Goal: Task Accomplishment & Management: Manage account settings

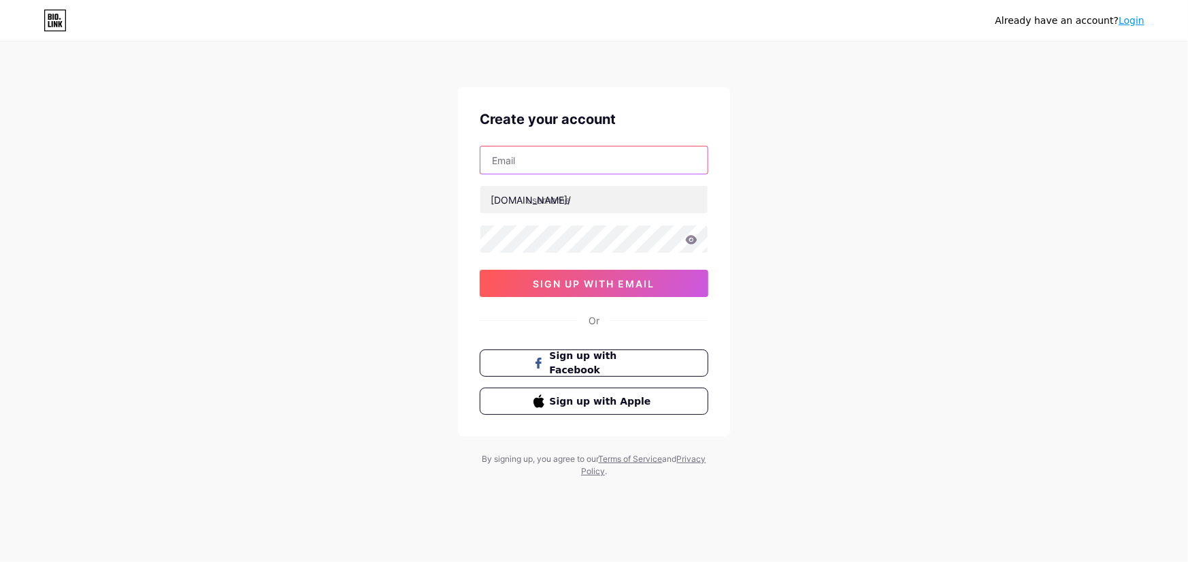
drag, startPoint x: 0, startPoint y: 0, endPoint x: 533, endPoint y: 161, distance: 556.6
click at [533, 161] on input "text" at bounding box center [594, 159] width 227 height 27
click at [420, 178] on div "Already have an account? Login Create your account [DOMAIN_NAME]/ sign up with …" at bounding box center [594, 260] width 1188 height 521
click at [602, 160] on input "text" at bounding box center [594, 159] width 227 height 27
paste input "[EMAIL_ADDRESS][DOMAIN_NAME]"
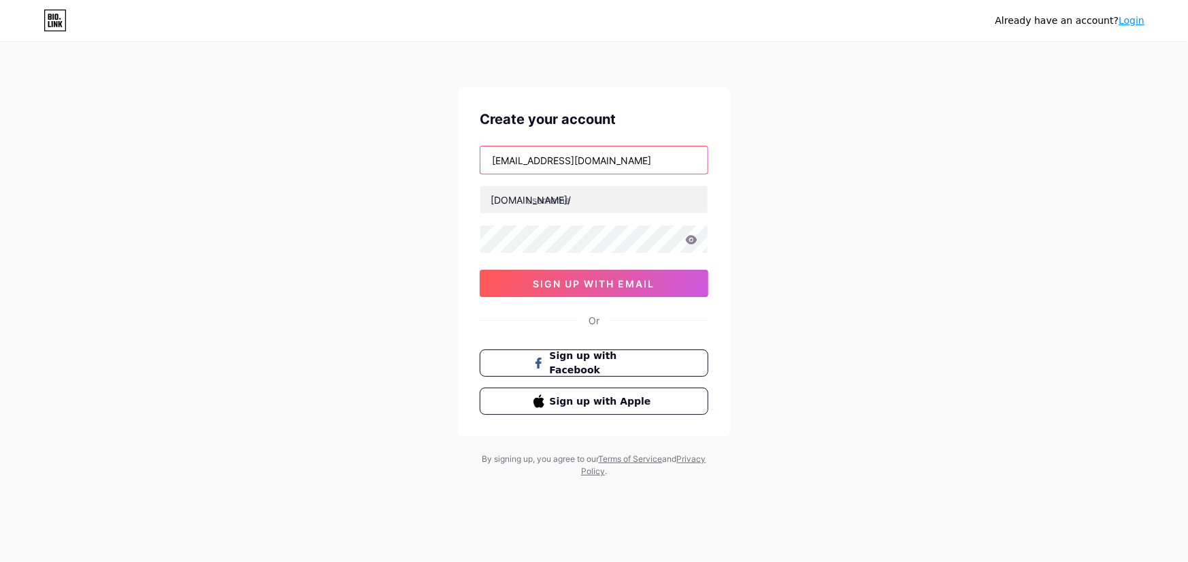
type input "[EMAIL_ADDRESS][DOMAIN_NAME]"
click at [394, 161] on div "Already have an account? Login Create your account [EMAIL_ADDRESS][DOMAIN_NAME]…" at bounding box center [594, 260] width 1188 height 521
drag, startPoint x: 538, startPoint y: 159, endPoint x: 478, endPoint y: 159, distance: 60.6
click at [478, 159] on div "Create your account [EMAIL_ADDRESS][DOMAIN_NAME] [DOMAIN_NAME]/ 03AFcWeA4WPcYiJ…" at bounding box center [594, 261] width 272 height 349
click at [351, 139] on div "Already have an account? Login Create your account [EMAIL_ADDRESS][DOMAIN_NAME]…" at bounding box center [594, 260] width 1188 height 521
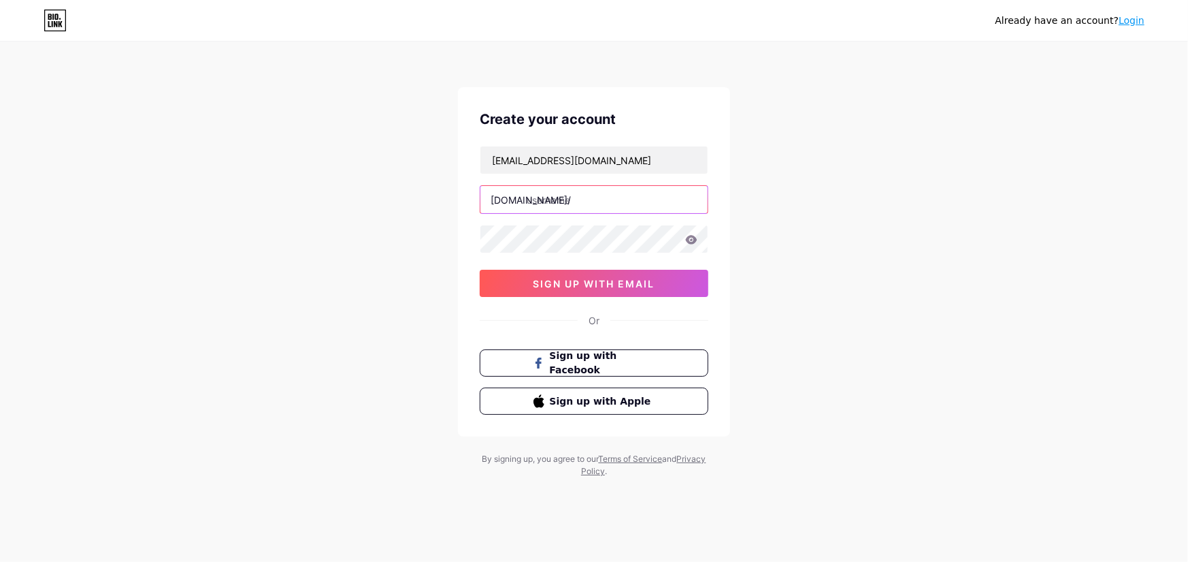
click at [623, 203] on input "text" at bounding box center [594, 199] width 227 height 27
paste input "bisangate"
type input "bisangate"
click at [577, 280] on span "sign up with email" at bounding box center [595, 284] width 122 height 12
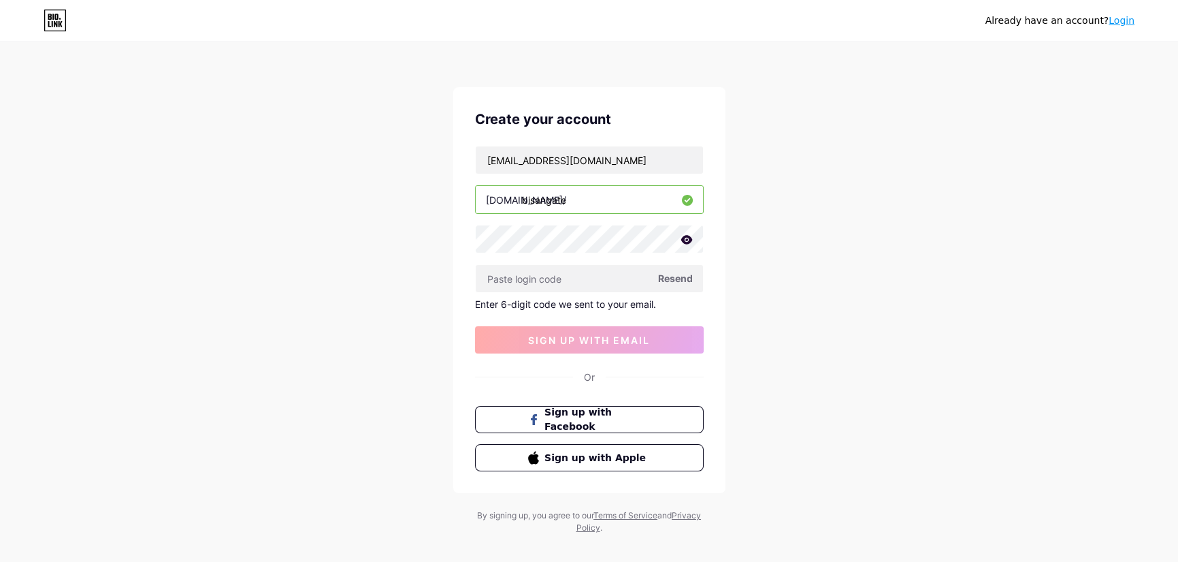
click at [677, 272] on span "Resend" at bounding box center [675, 278] width 35 height 14
paste input "951724"
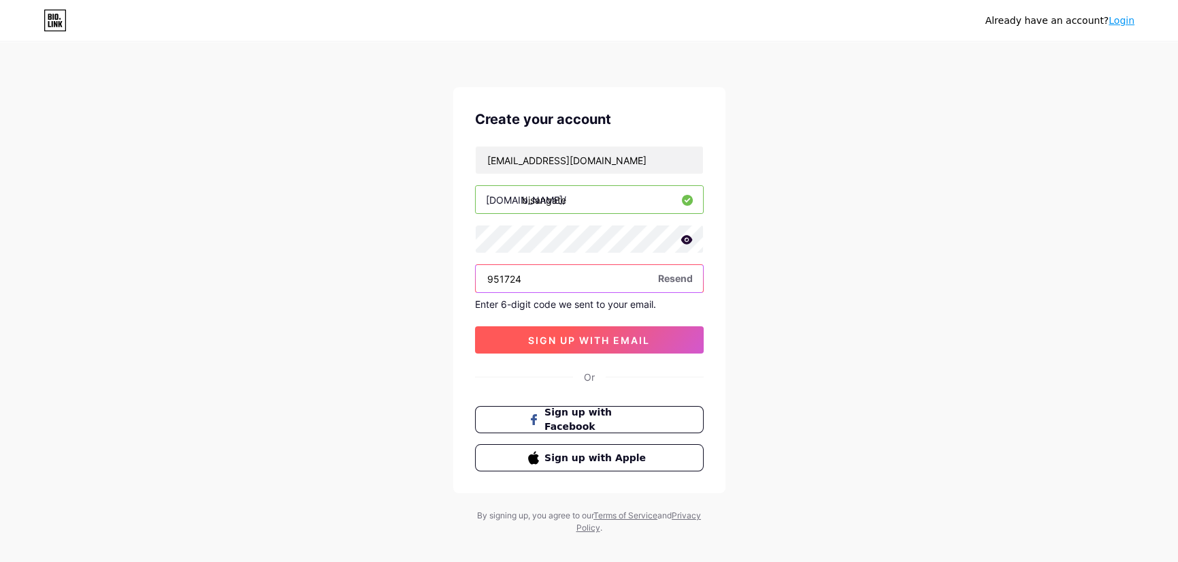
type input "951724"
click at [572, 335] on span "sign up with email" at bounding box center [589, 340] width 122 height 12
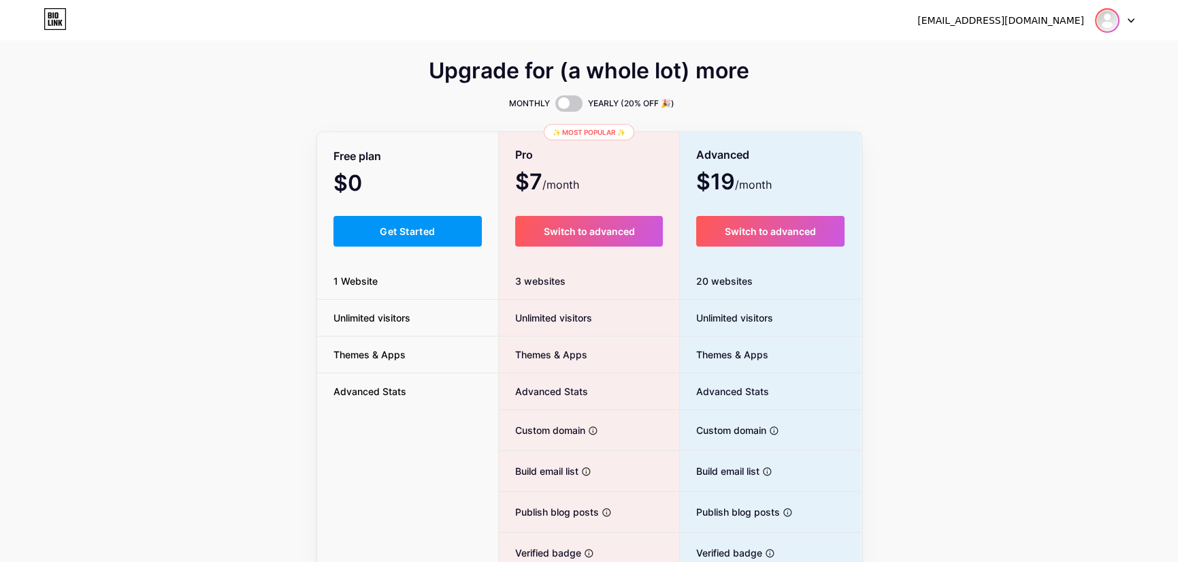
click at [1099, 25] on img at bounding box center [1107, 21] width 22 height 22
click at [1043, 48] on link "Dashboard" at bounding box center [1049, 55] width 169 height 37
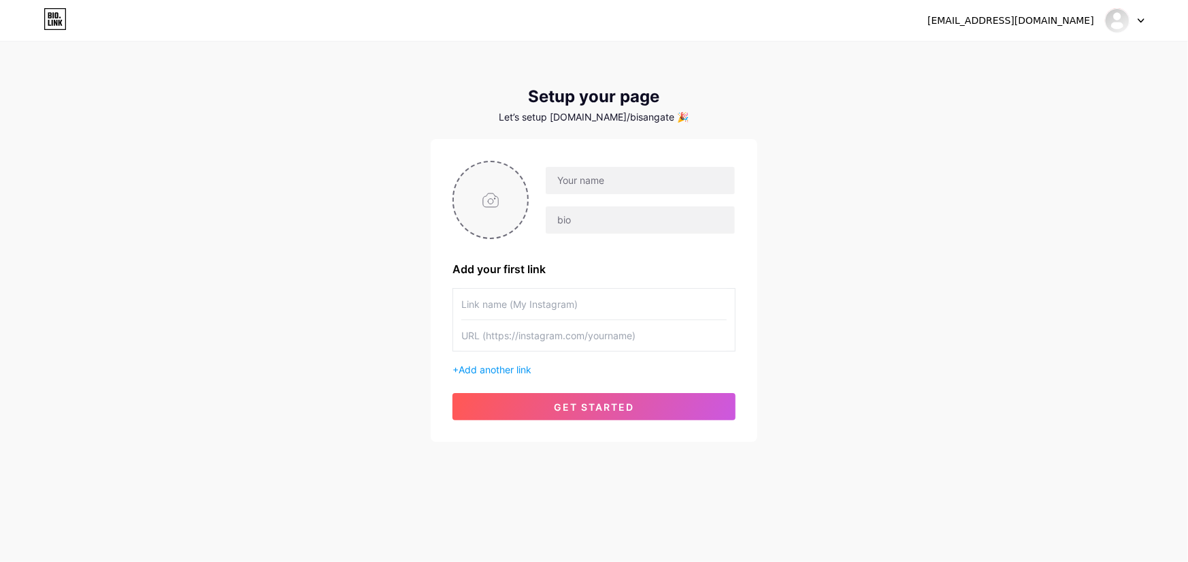
click at [497, 195] on input "file" at bounding box center [491, 200] width 74 height 76
type input "C:\fakepath\488667400_990769789862354_7591239877897386226_n (1).jpg"
click at [518, 172] on circle at bounding box center [520, 170] width 15 height 15
click at [494, 201] on input "file" at bounding box center [491, 200] width 74 height 76
type input "C:\fakepath\شعار.png"
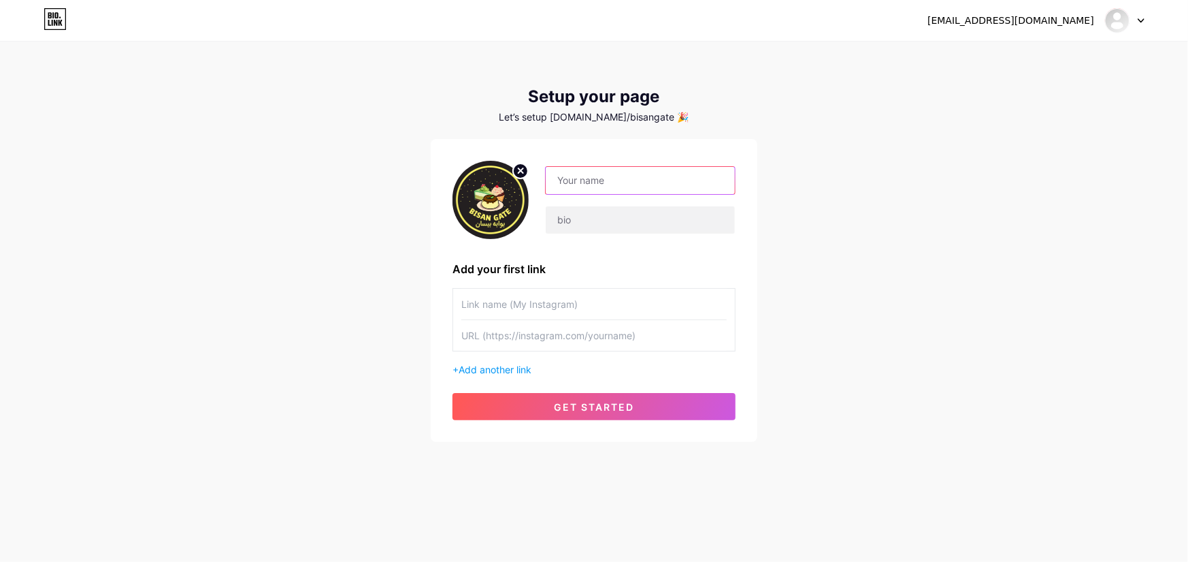
click at [598, 179] on input "text" at bounding box center [640, 180] width 189 height 27
type input "بوابة بيسان"
click at [622, 221] on input "text" at bounding box center [640, 219] width 189 height 27
paste input "بوابة بيسان للتعبئة والتغليف – جودة أصيلة في كل منتج منتجات غذائية أردنية متنوع…"
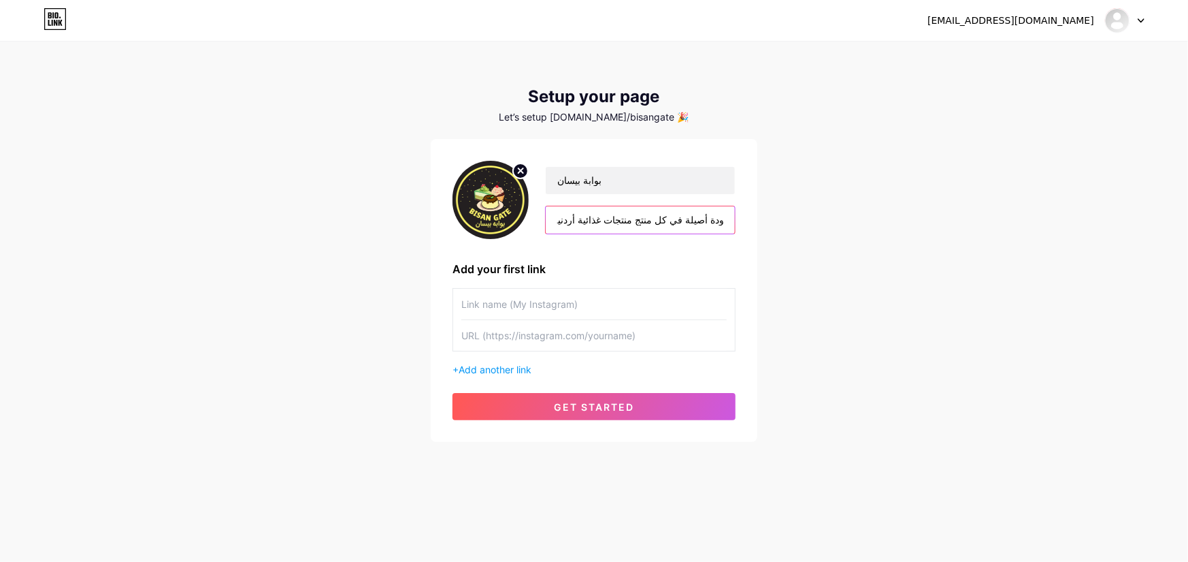
type input "بوابة بيسان للتعبئة والتغليف – جودة أصيلة في كل منتج منتجات غذائية أردنية متنوع…"
click at [747, 250] on div "بوابة بيسان بوابة بيسان للتعبئة والتغليف – جودة أصيلة في كل منتج منتجات غذائية …" at bounding box center [594, 290] width 327 height 303
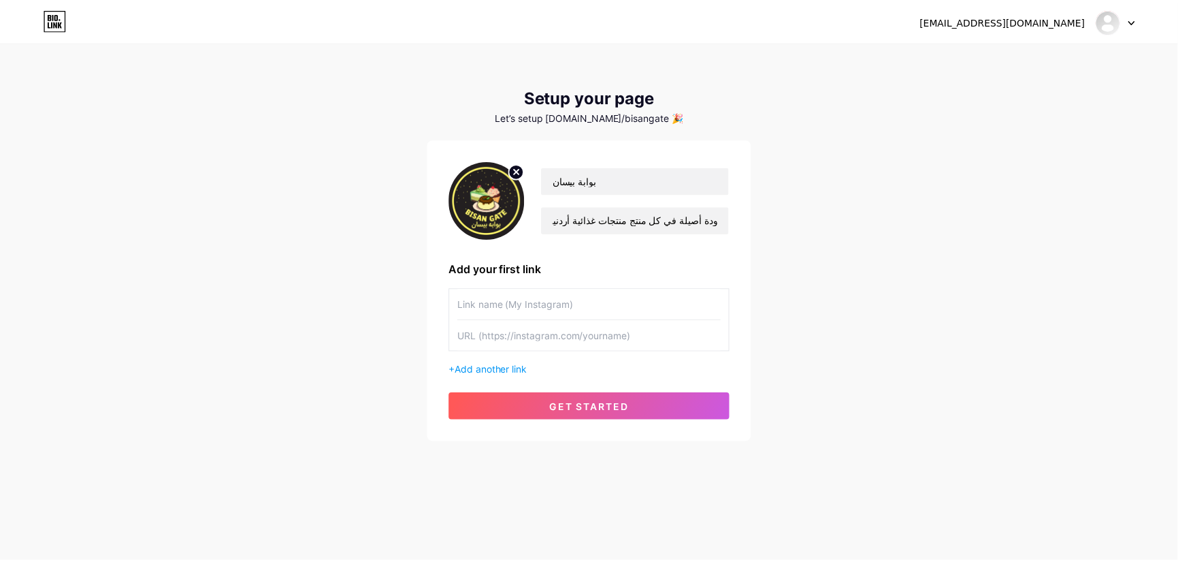
scroll to position [0, 0]
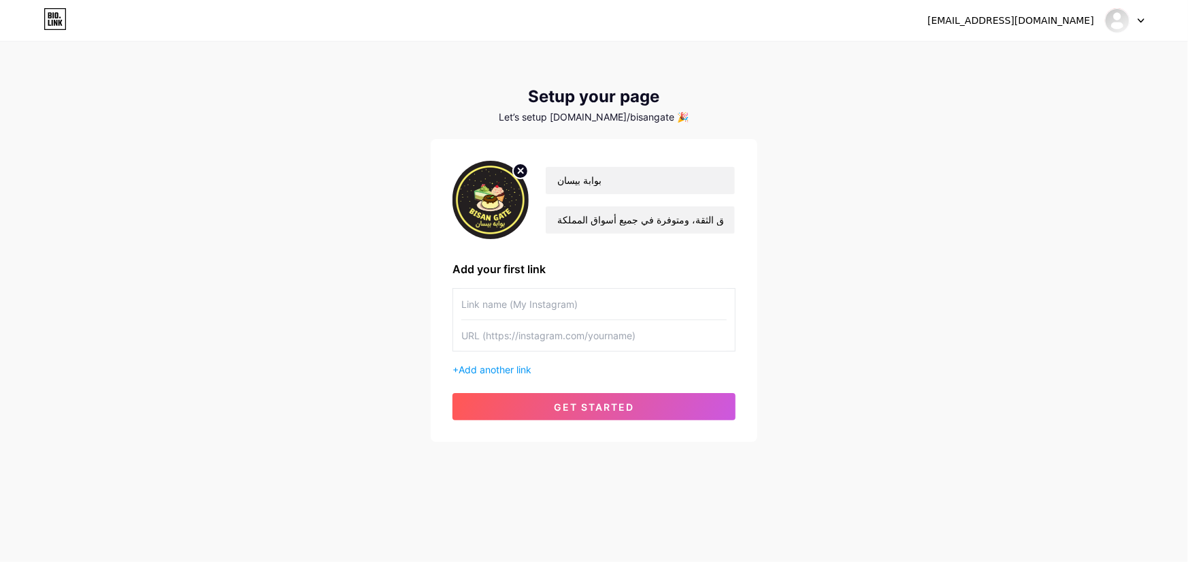
click at [592, 299] on input "text" at bounding box center [593, 304] width 265 height 31
type input "instgra,m"
click at [548, 329] on input "text" at bounding box center [593, 335] width 265 height 31
paste input "[URL][DOMAIN_NAME]"
drag, startPoint x: 562, startPoint y: 336, endPoint x: 519, endPoint y: 336, distance: 42.9
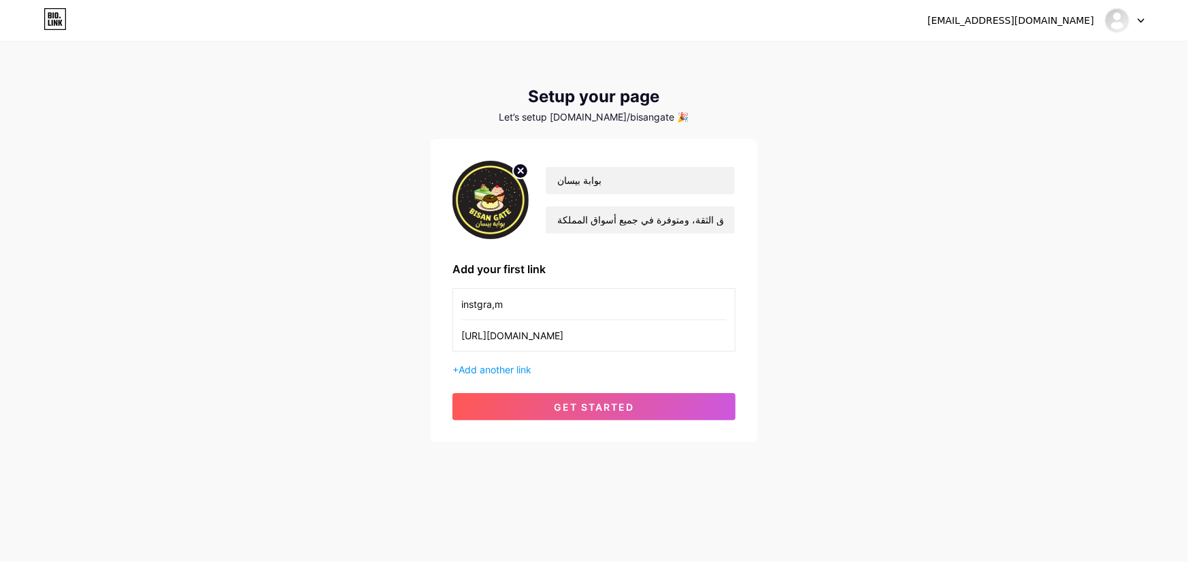
click at [519, 336] on input "[URL][DOMAIN_NAME]" at bounding box center [593, 335] width 265 height 31
type input "[URL][DOMAIN_NAME]"
click at [499, 299] on input "instgra,m" at bounding box center [593, 304] width 265 height 31
paste input "agra"
type input "Instagram"
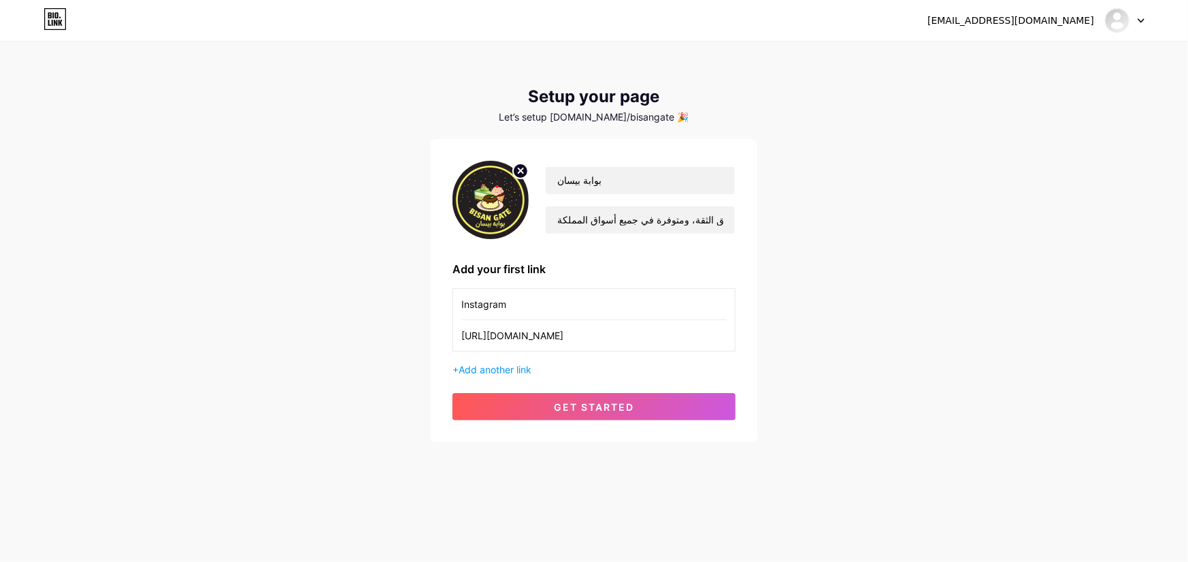
click at [382, 312] on div "[EMAIL_ADDRESS][DOMAIN_NAME] Dashboard Logout Setup your page Let’s setup [DOMA…" at bounding box center [594, 242] width 1188 height 485
click at [519, 366] on span "Add another link" at bounding box center [495, 369] width 73 height 12
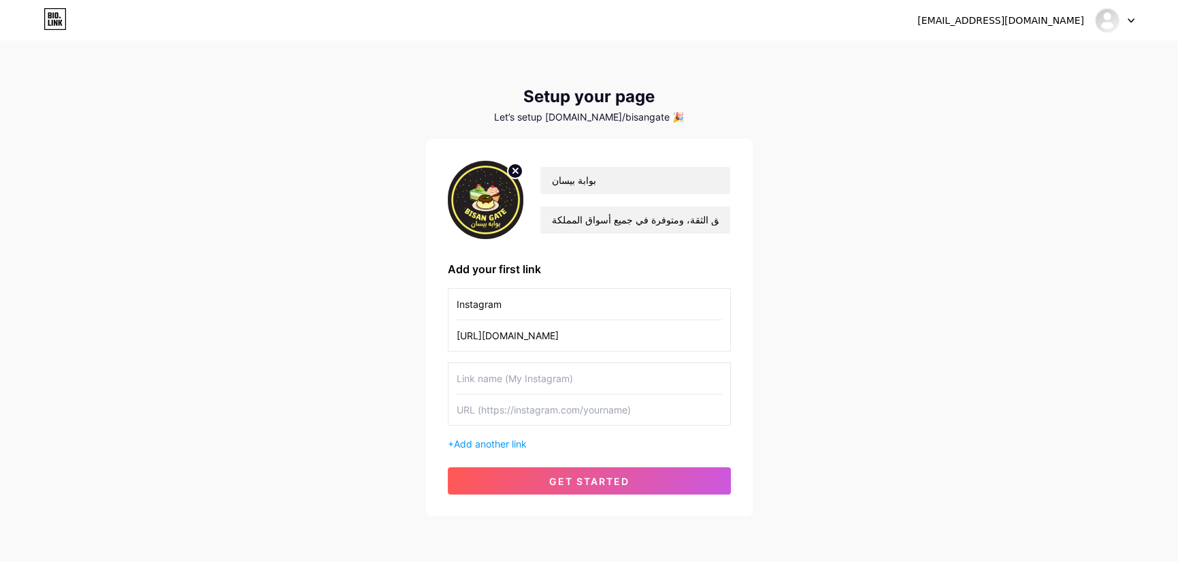
click at [572, 376] on input "text" at bounding box center [589, 378] width 265 height 31
type input "Facebook"
click at [602, 404] on input "text" at bounding box center [589, 409] width 265 height 31
paste input "[URL][DOMAIN_NAME]"
type input "[URL][DOMAIN_NAME]"
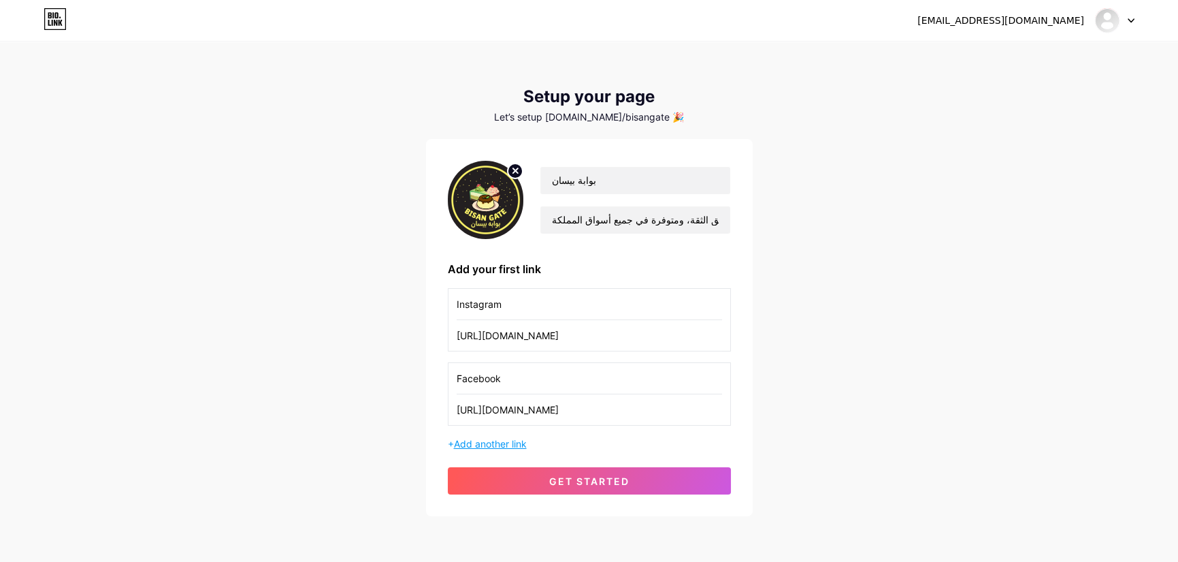
click at [510, 440] on span "Add another link" at bounding box center [490, 444] width 73 height 12
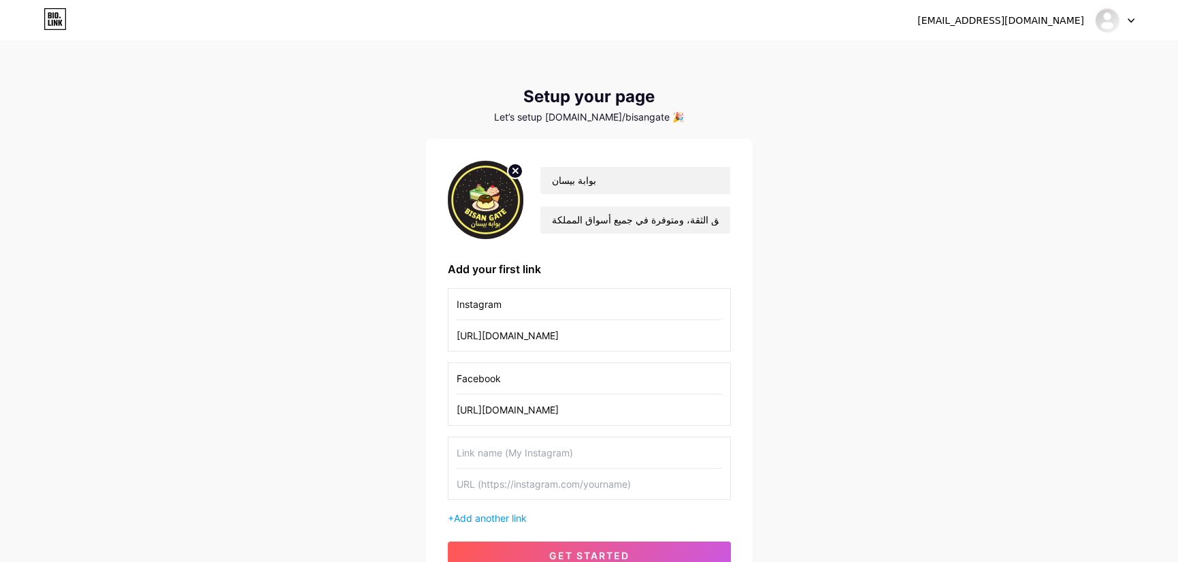
click at [544, 452] on input "text" at bounding box center [589, 452] width 265 height 31
type input "Whatsapp"
paste input "[URL][DOMAIN_NAME][PHONE_NUMBER]"
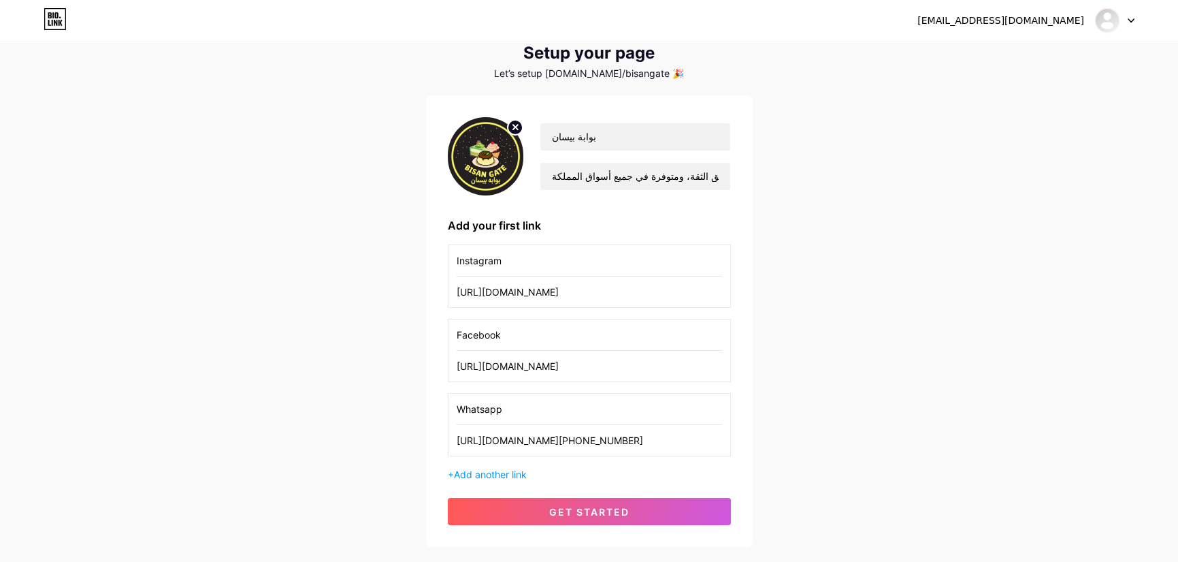
scroll to position [68, 0]
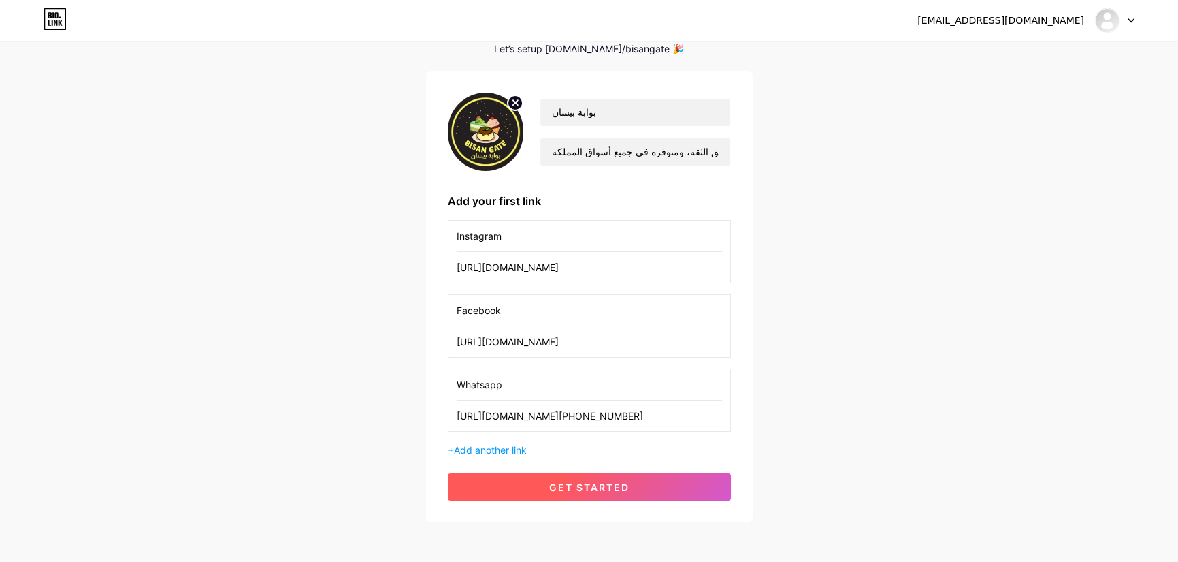
type input "[URL][DOMAIN_NAME][PHONE_NUMBER]"
click at [604, 487] on span "get started" at bounding box center [589, 487] width 80 height 12
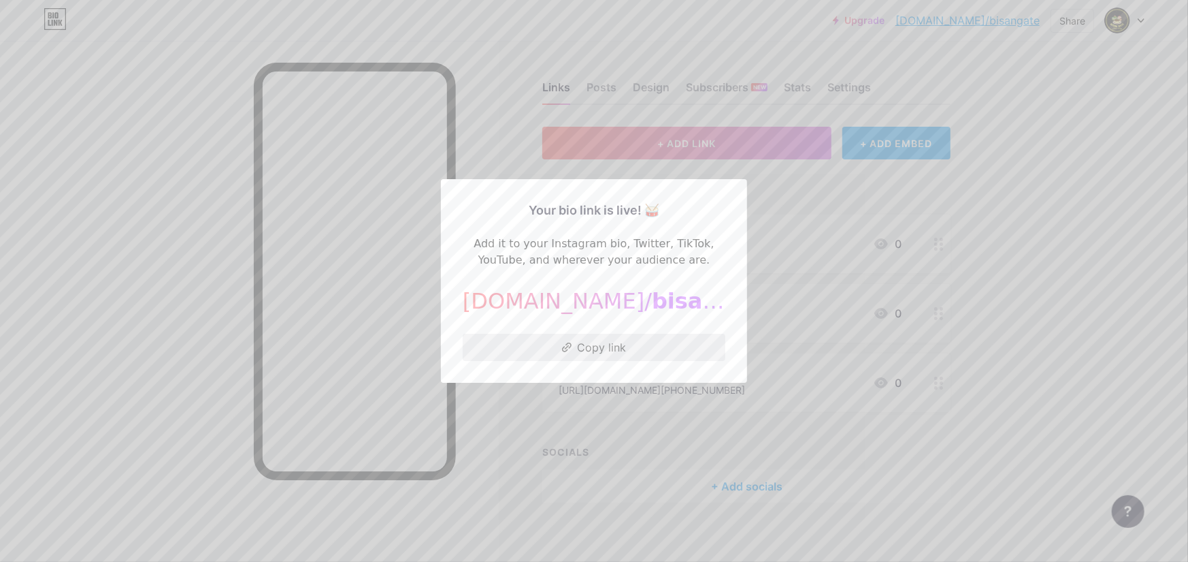
click at [617, 347] on button "Copy link" at bounding box center [594, 347] width 263 height 27
click at [1084, 183] on div at bounding box center [594, 281] width 1188 height 562
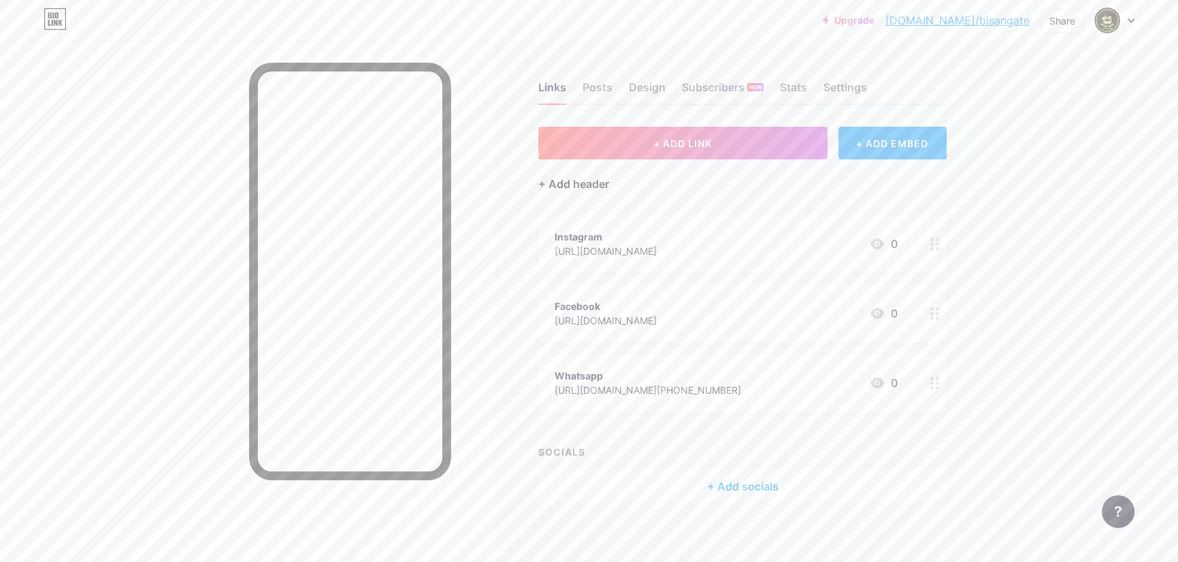
click at [593, 178] on div "+ Add header" at bounding box center [573, 184] width 71 height 16
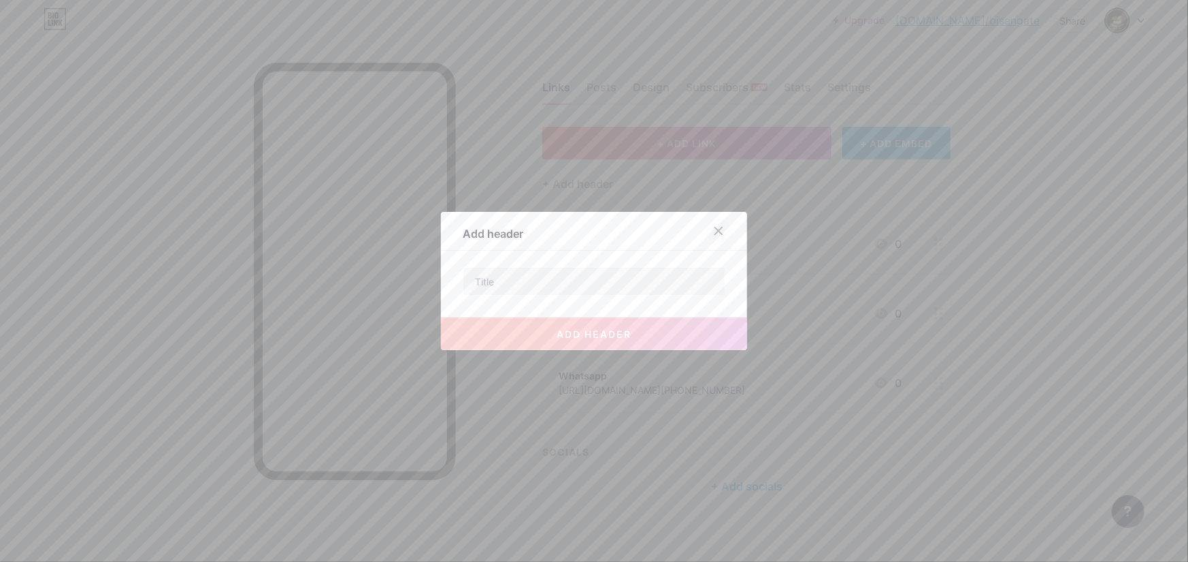
click at [714, 233] on icon at bounding box center [718, 230] width 11 height 11
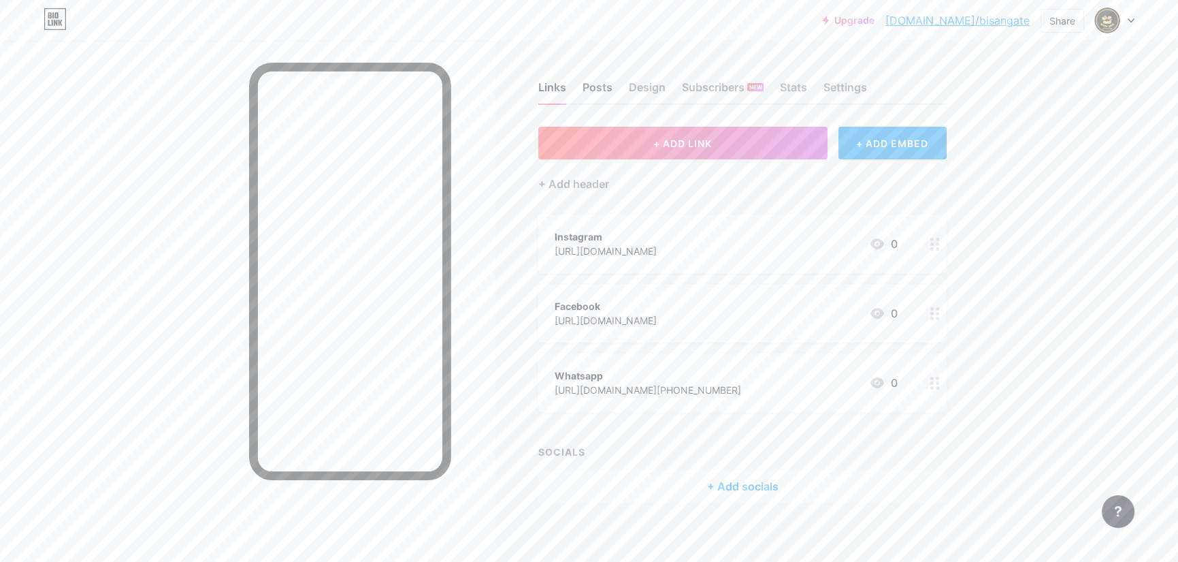
click at [596, 90] on div "Posts" at bounding box center [598, 91] width 30 height 25
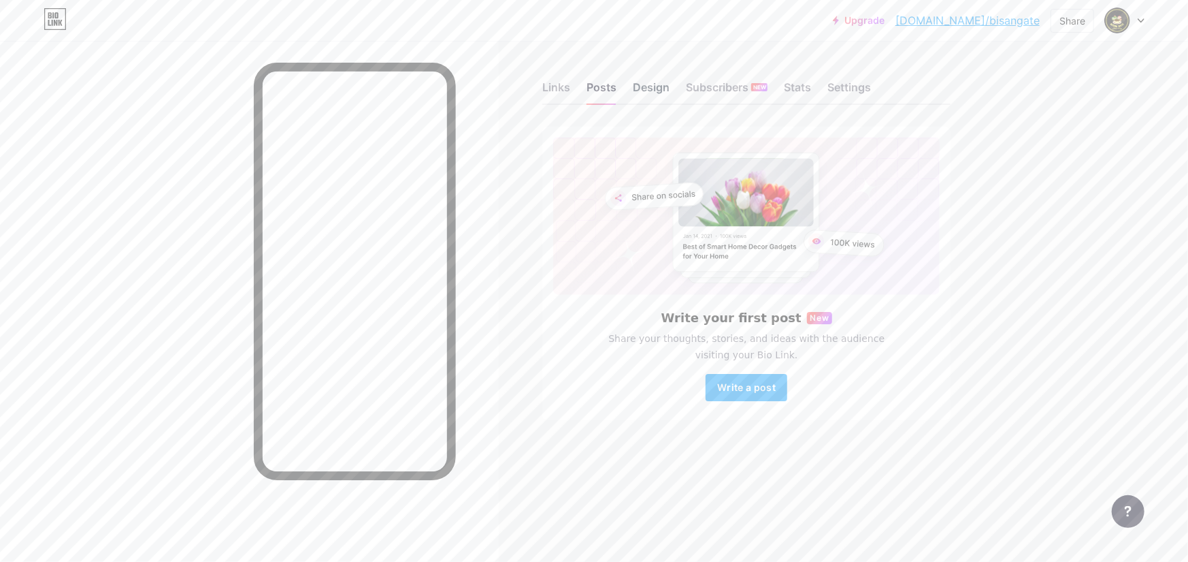
click at [648, 87] on div "Design" at bounding box center [651, 91] width 37 height 25
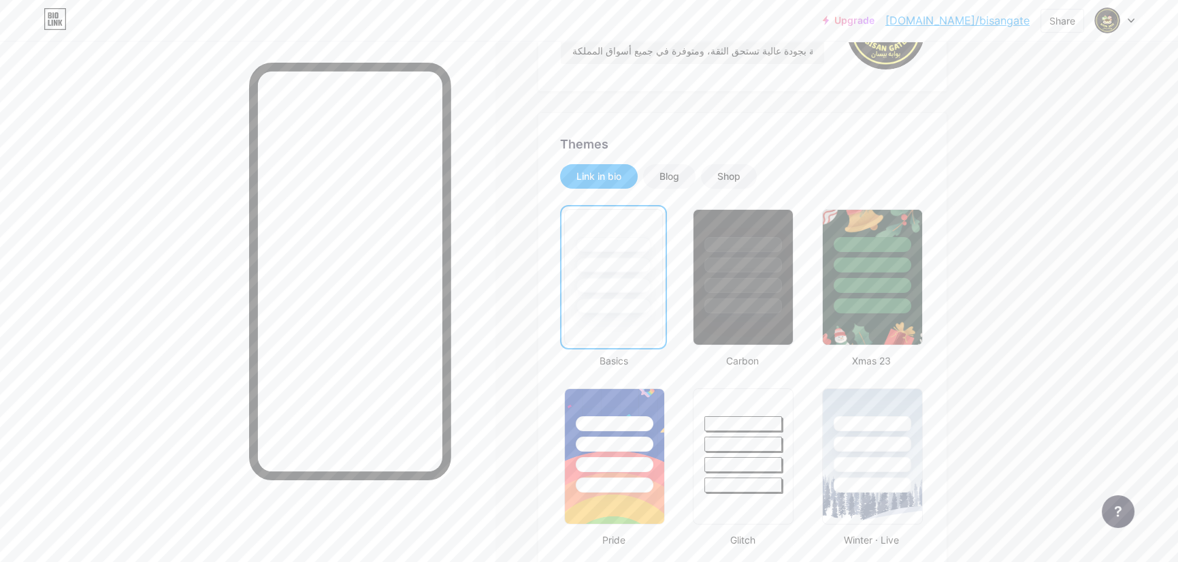
scroll to position [204, 0]
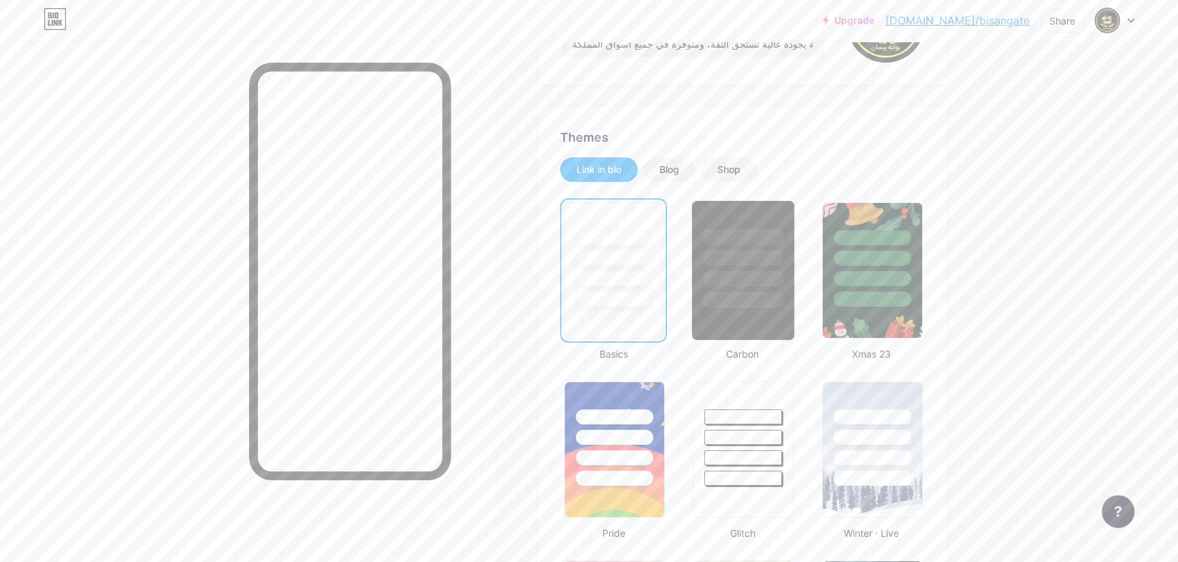
click at [766, 261] on div at bounding box center [744, 258] width 80 height 16
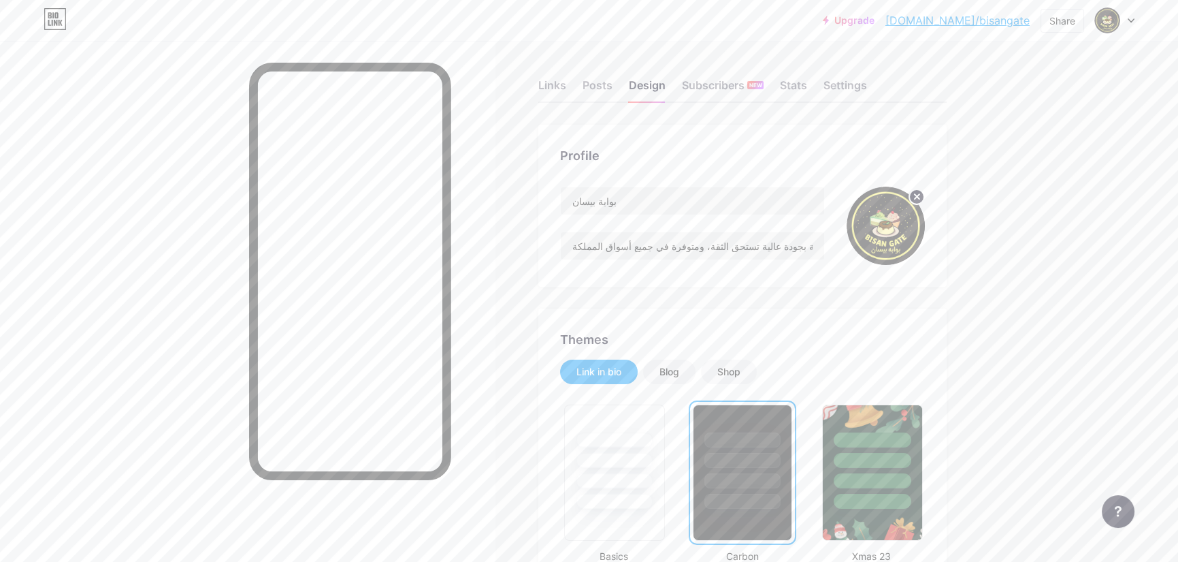
scroll to position [0, 0]
click at [847, 78] on div "Links Posts Design Subscribers NEW Stats Settings" at bounding box center [742, 81] width 408 height 48
click at [848, 88] on div "Settings" at bounding box center [846, 91] width 44 height 25
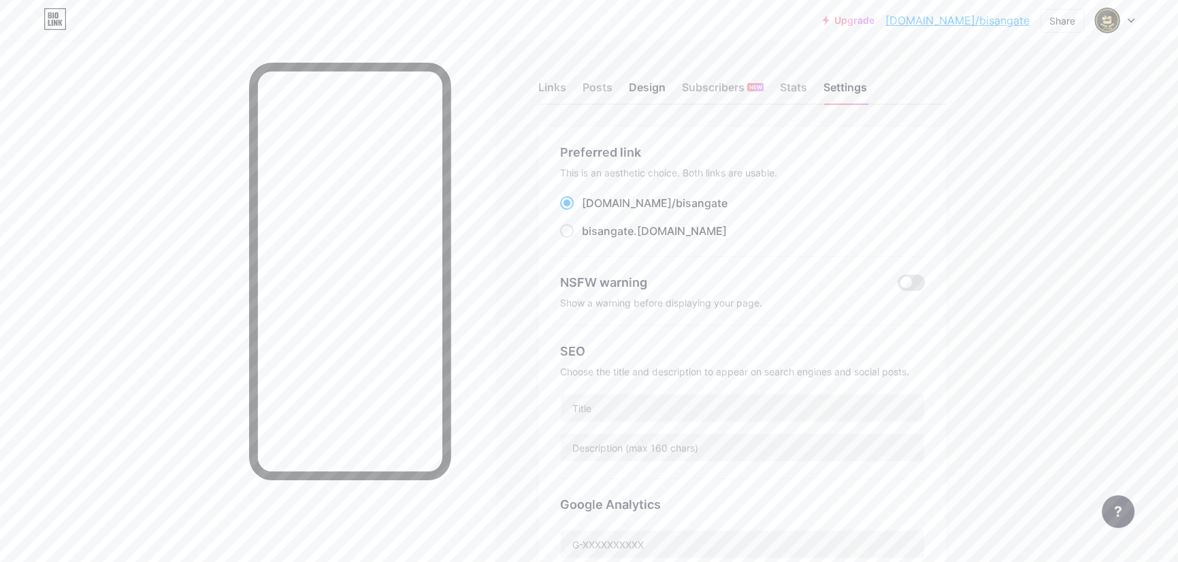
click at [649, 91] on div "Design" at bounding box center [647, 91] width 37 height 25
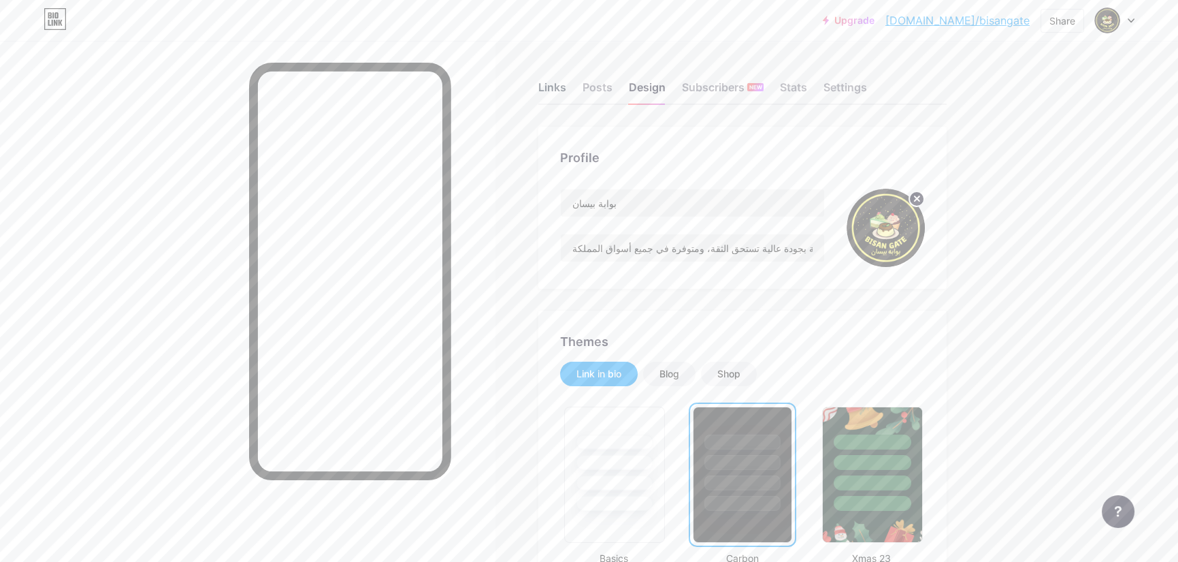
click at [566, 84] on div "Links" at bounding box center [552, 91] width 28 height 25
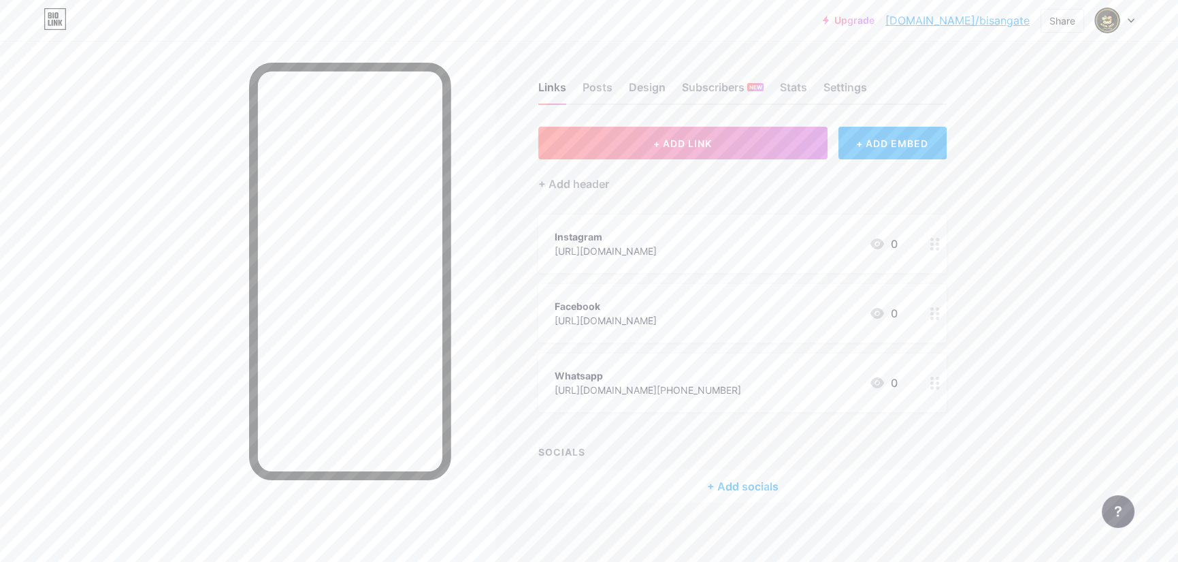
click at [657, 240] on div "Instagram" at bounding box center [606, 236] width 102 height 14
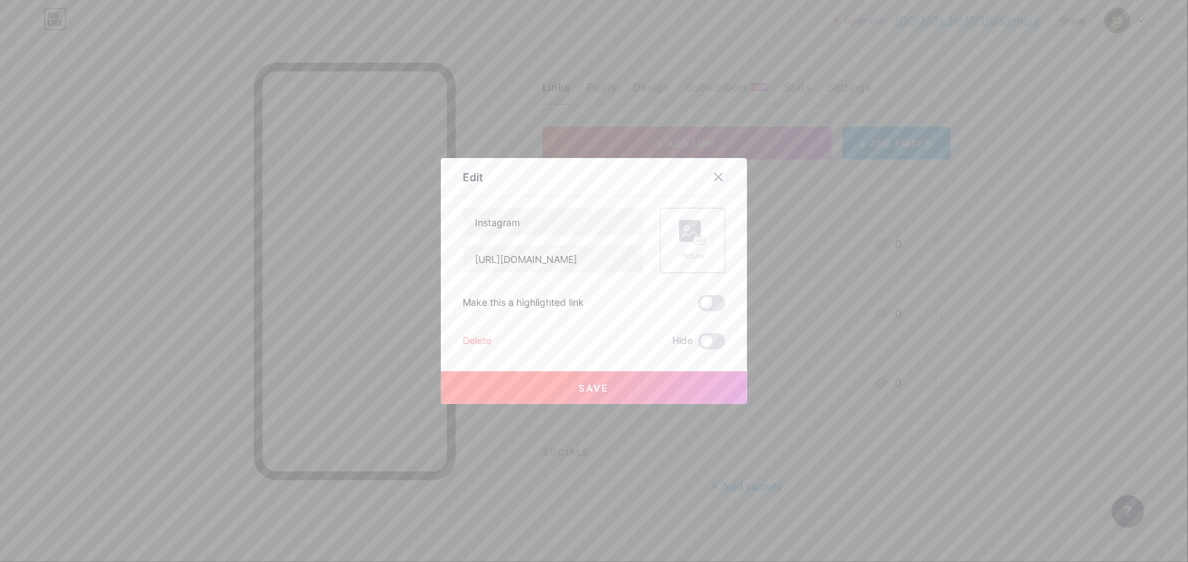
click at [694, 238] on rect at bounding box center [700, 241] width 12 height 8
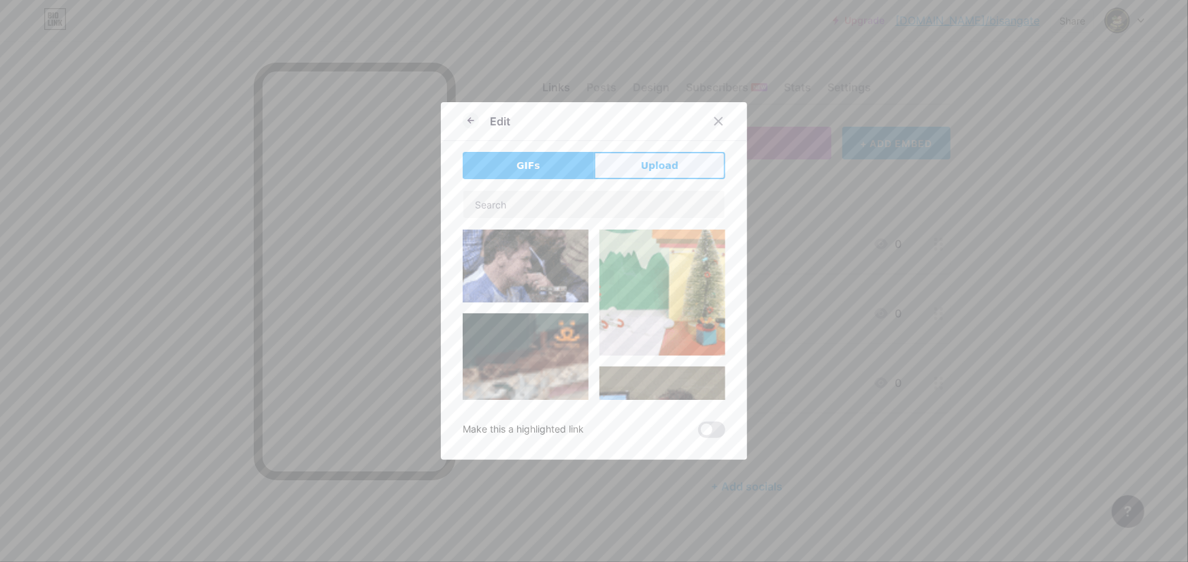
click at [634, 156] on button "Upload" at bounding box center [659, 165] width 131 height 27
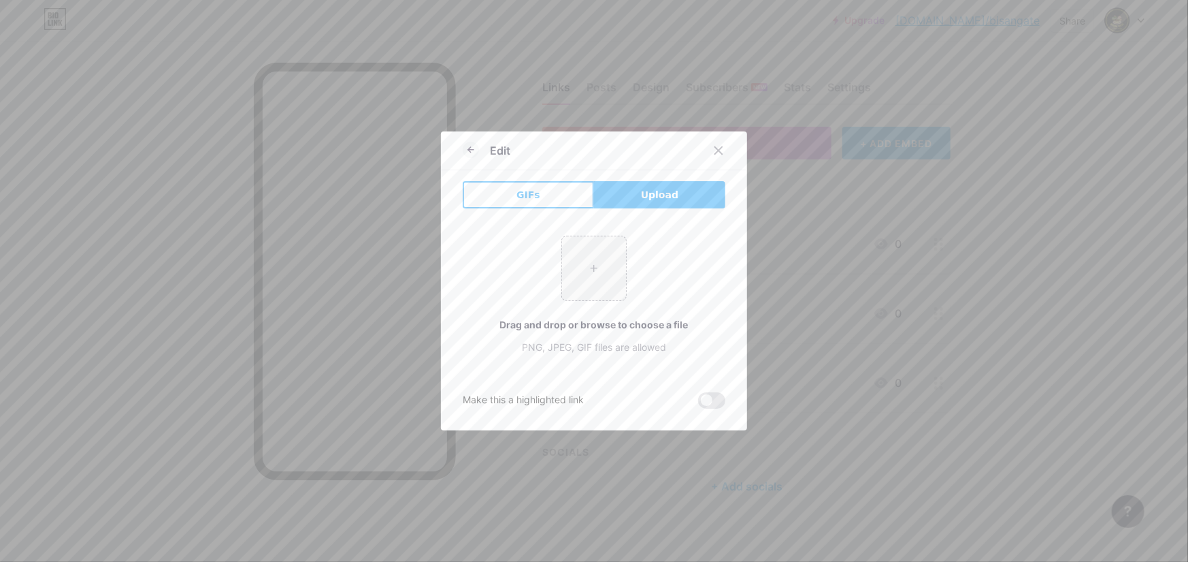
click at [630, 203] on button "Upload" at bounding box center [659, 194] width 131 height 27
click at [589, 272] on input "file" at bounding box center [594, 268] width 64 height 64
click at [595, 262] on input "file" at bounding box center [594, 268] width 64 height 64
type input "C:\fakepath\images.jpeg"
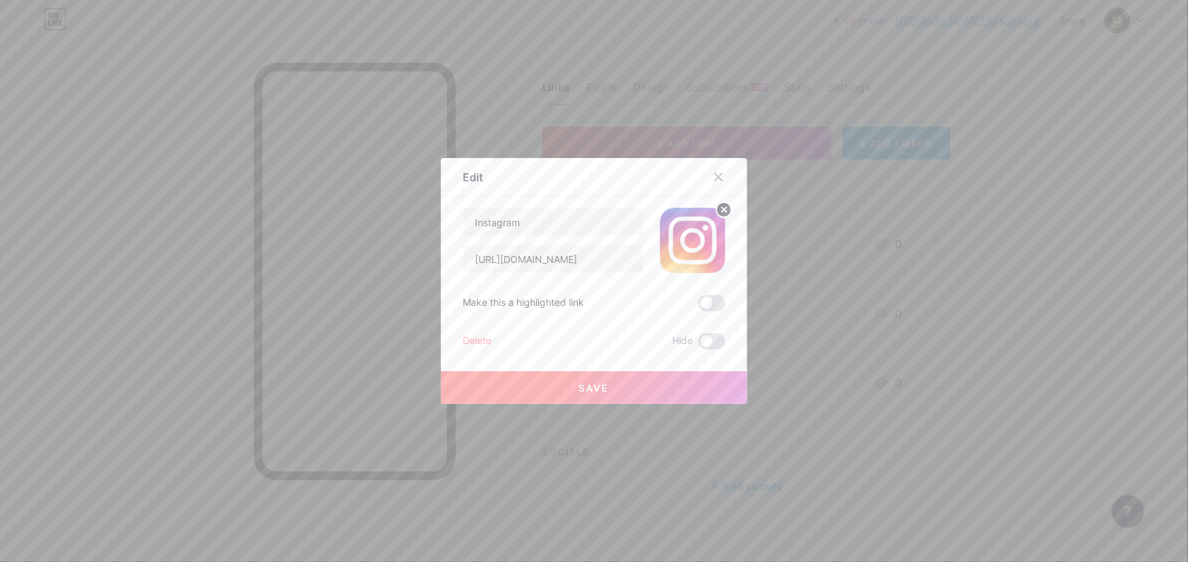
click at [593, 385] on span "Save" at bounding box center [594, 388] width 31 height 12
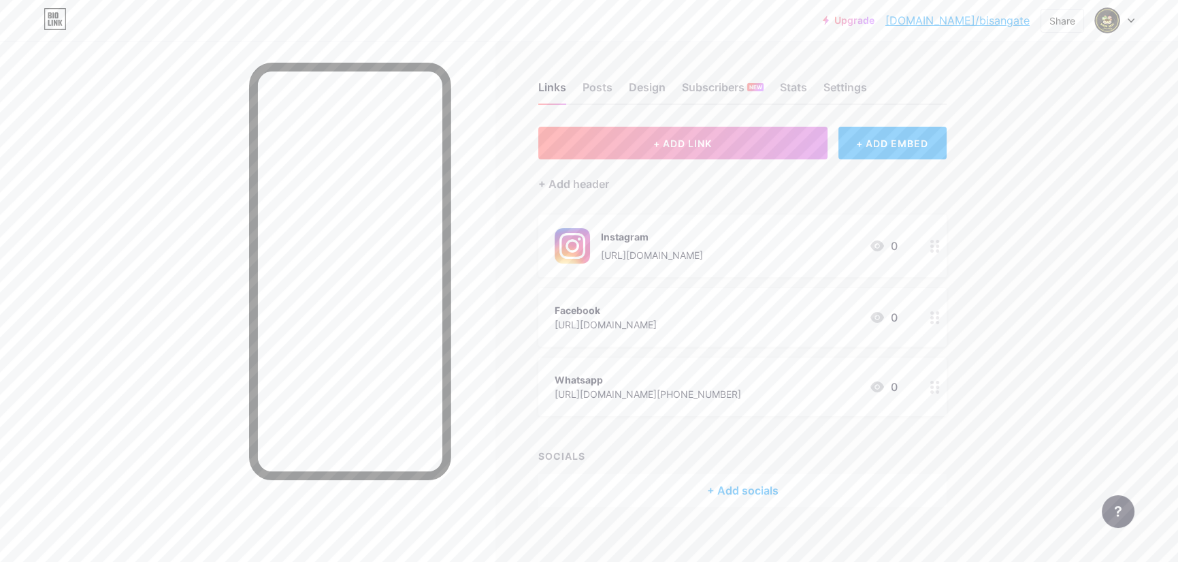
click at [936, 319] on icon at bounding box center [935, 317] width 10 height 13
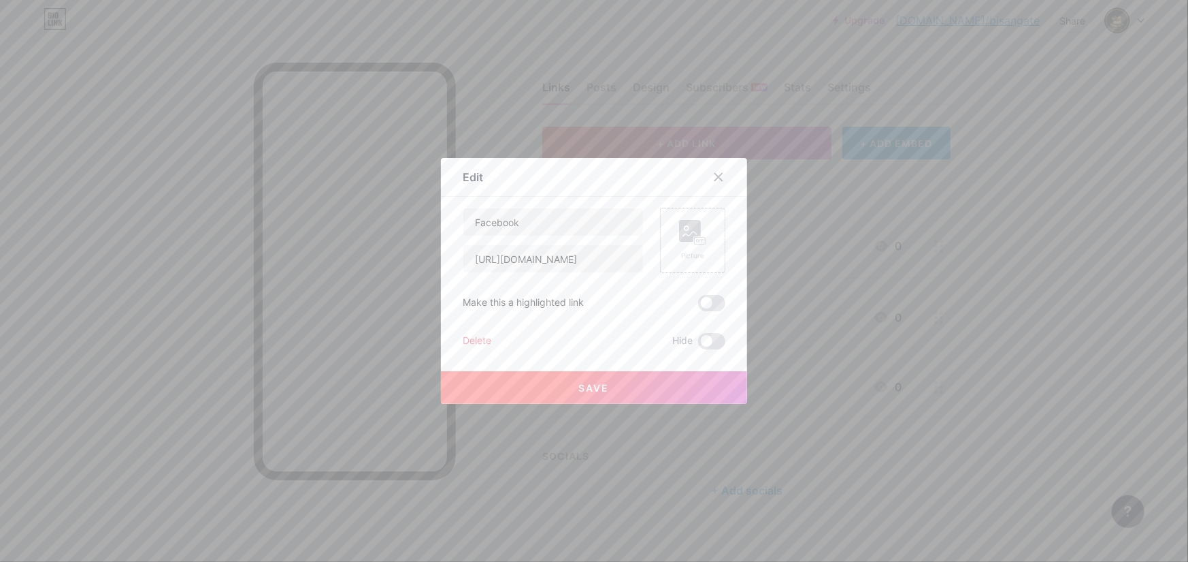
click at [682, 233] on rect at bounding box center [690, 231] width 22 height 22
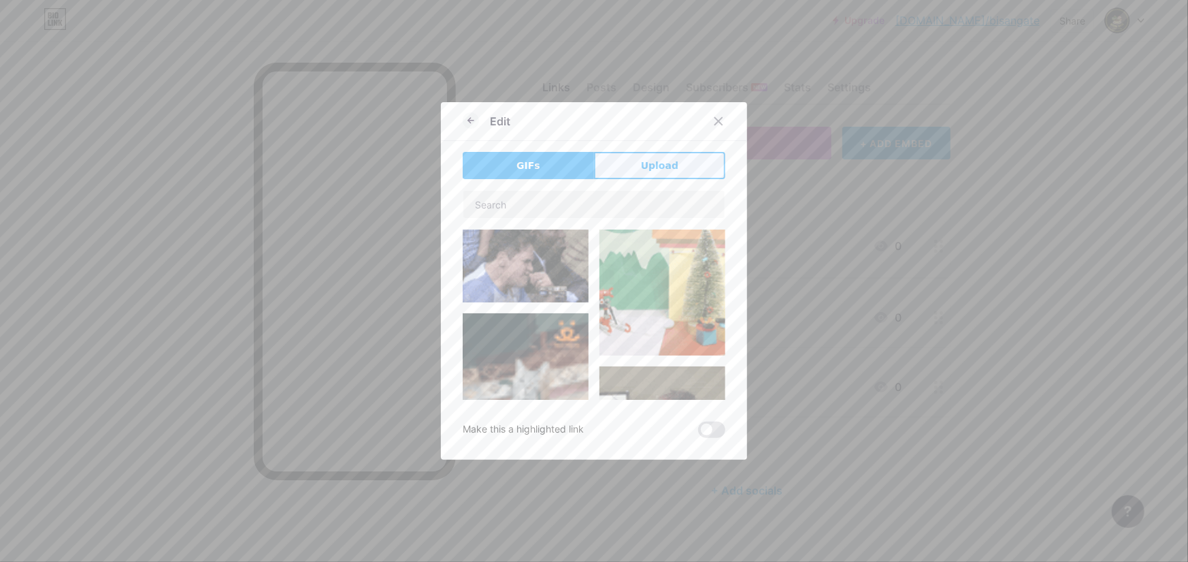
click at [658, 167] on span "Upload" at bounding box center [659, 166] width 37 height 14
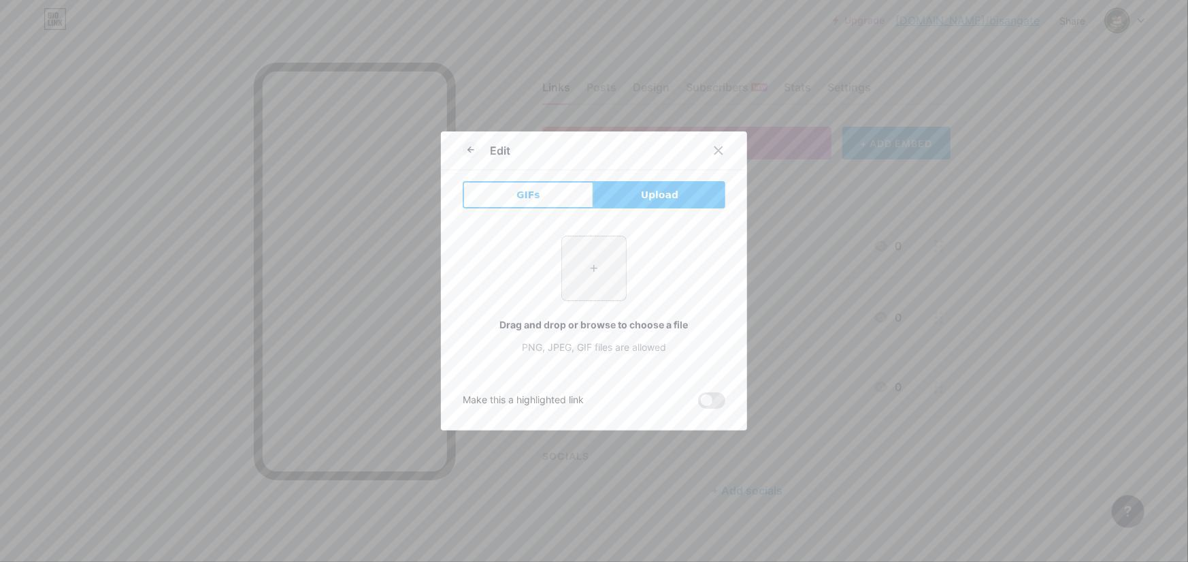
click at [583, 261] on input "file" at bounding box center [594, 268] width 64 height 64
type input "C:\fakepath\ezgif.com-webp-to-jpg-converter (5).jpg"
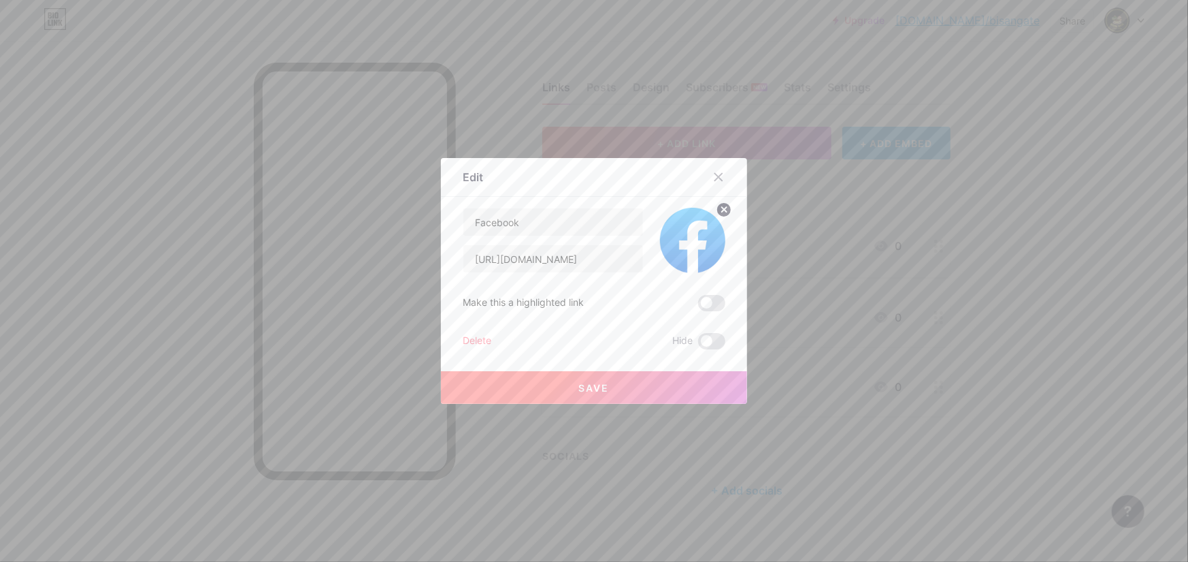
click at [562, 384] on button "Save" at bounding box center [594, 387] width 306 height 33
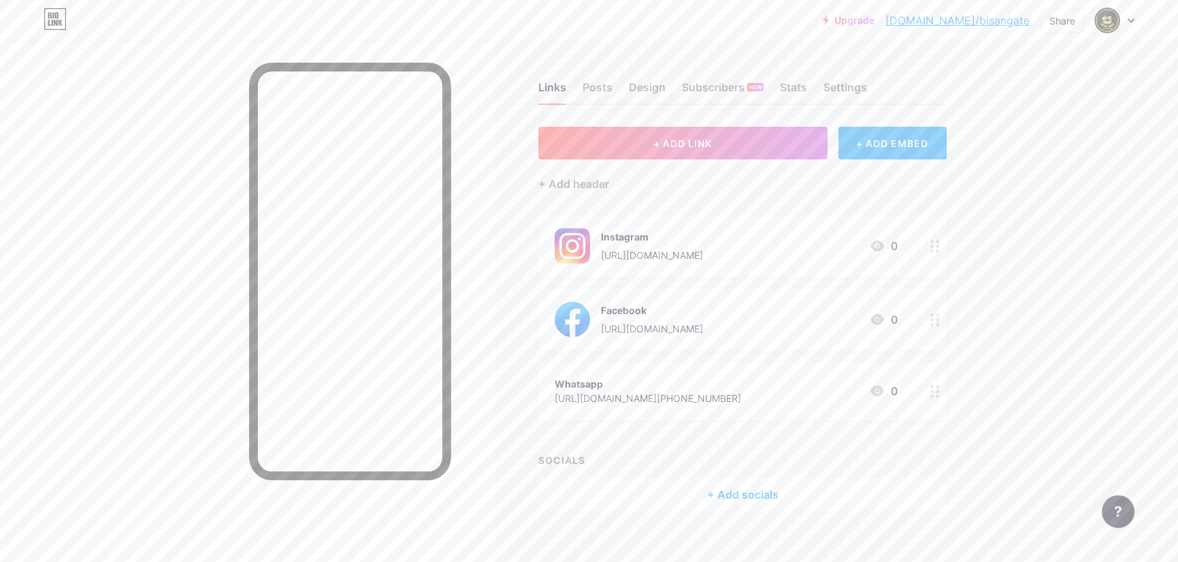
click at [934, 386] on circle at bounding box center [931, 386] width 3 height 3
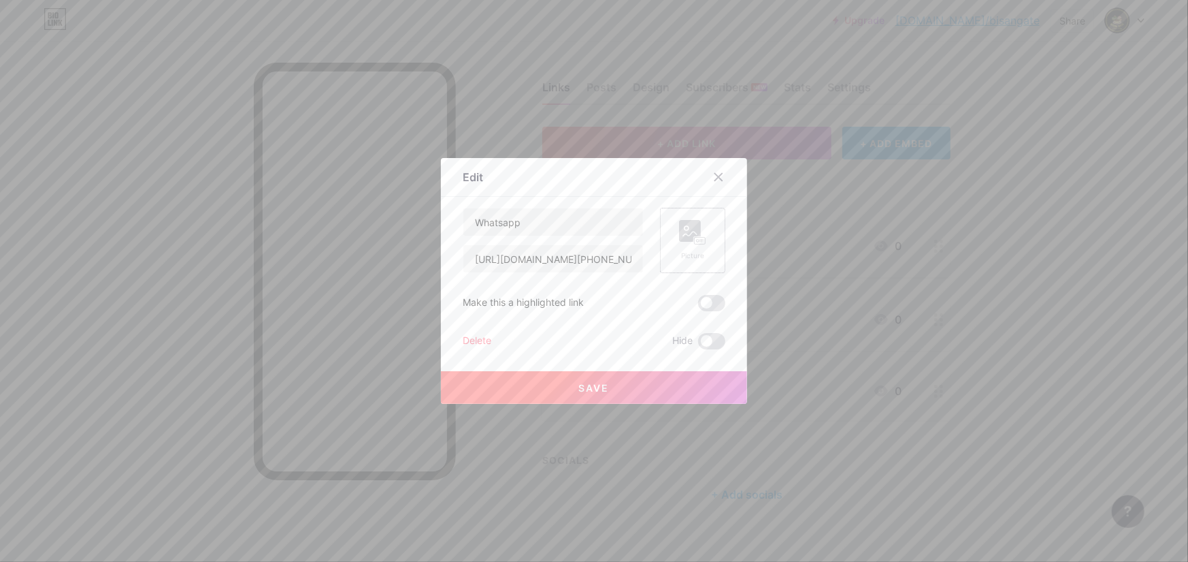
click at [685, 248] on div "Picture" at bounding box center [692, 240] width 27 height 41
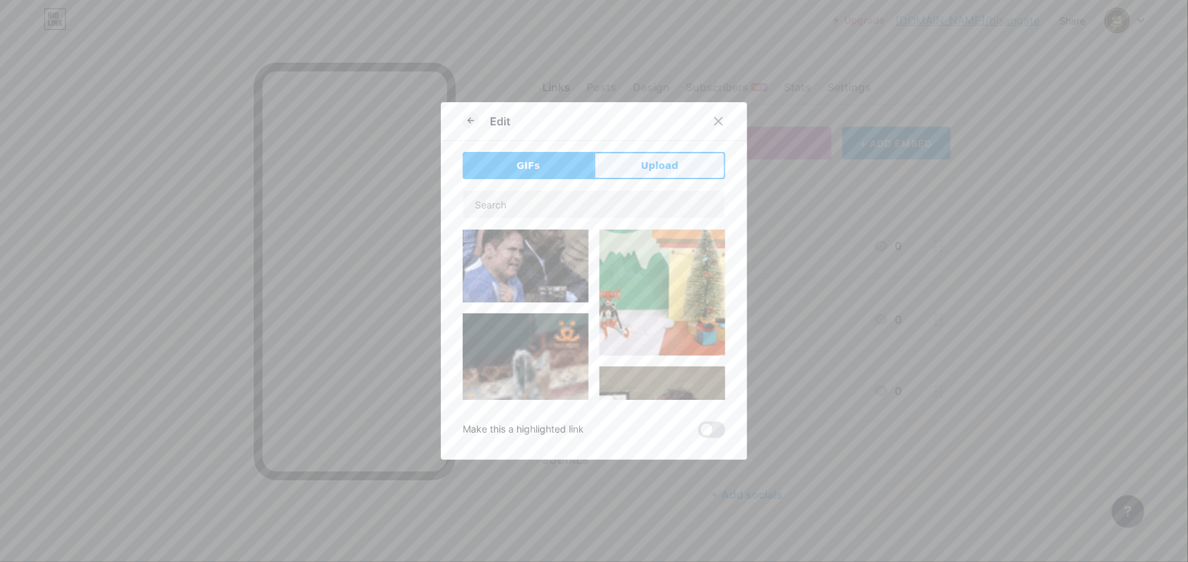
click at [659, 169] on span "Upload" at bounding box center [659, 166] width 37 height 14
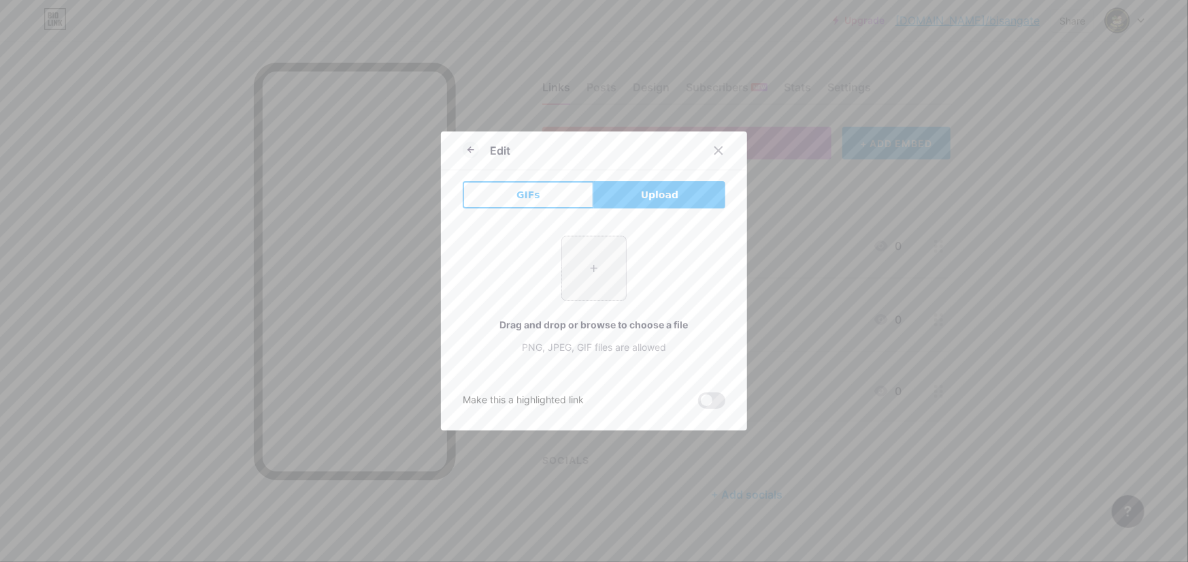
click at [590, 270] on input "file" at bounding box center [594, 268] width 64 height 64
type input "C:\fakepath\pngtree-whatsapp-icon-png-image_[PHONE_NUMBER].png"
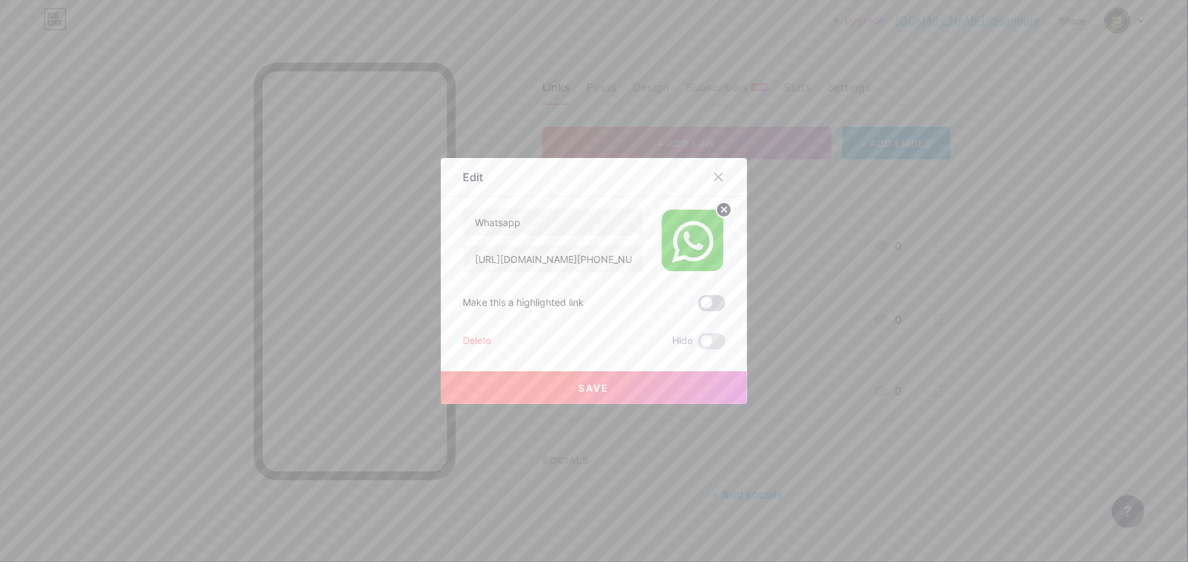
click at [711, 300] on span at bounding box center [711, 303] width 27 height 16
click at [698, 306] on input "checkbox" at bounding box center [698, 306] width 0 height 0
click at [604, 380] on button "Save" at bounding box center [594, 387] width 306 height 33
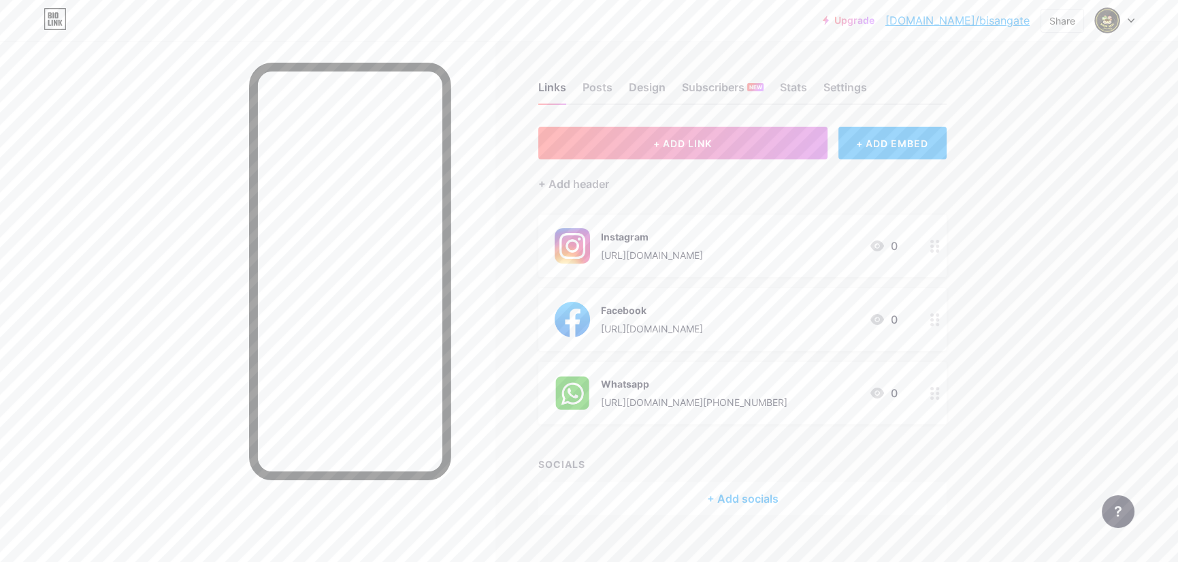
click at [889, 144] on div "+ ADD EMBED" at bounding box center [893, 143] width 108 height 33
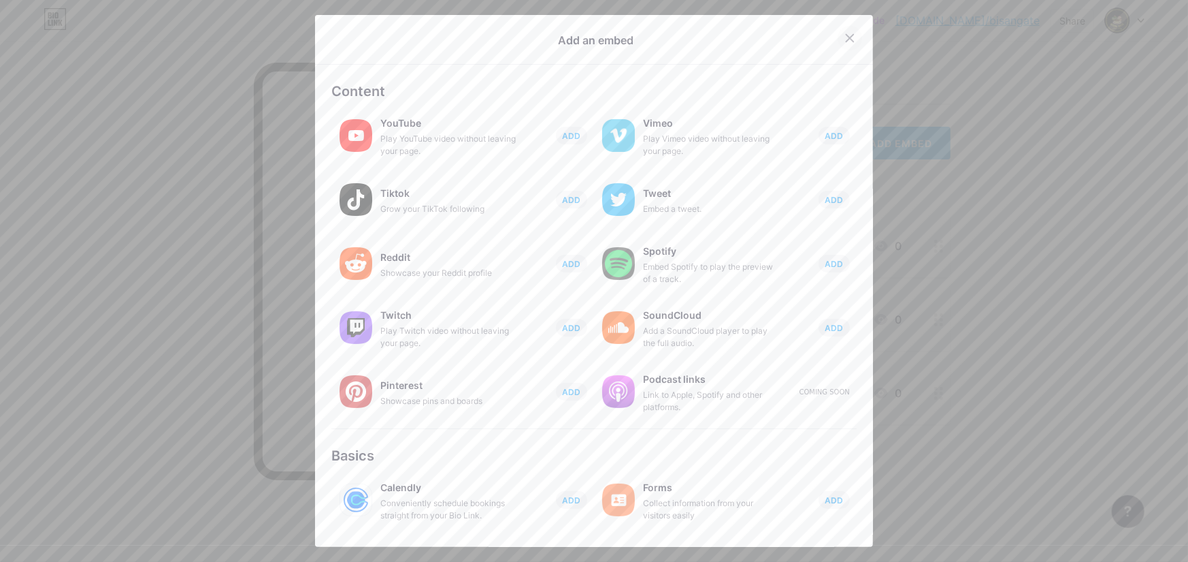
click at [845, 35] on icon at bounding box center [850, 38] width 11 height 11
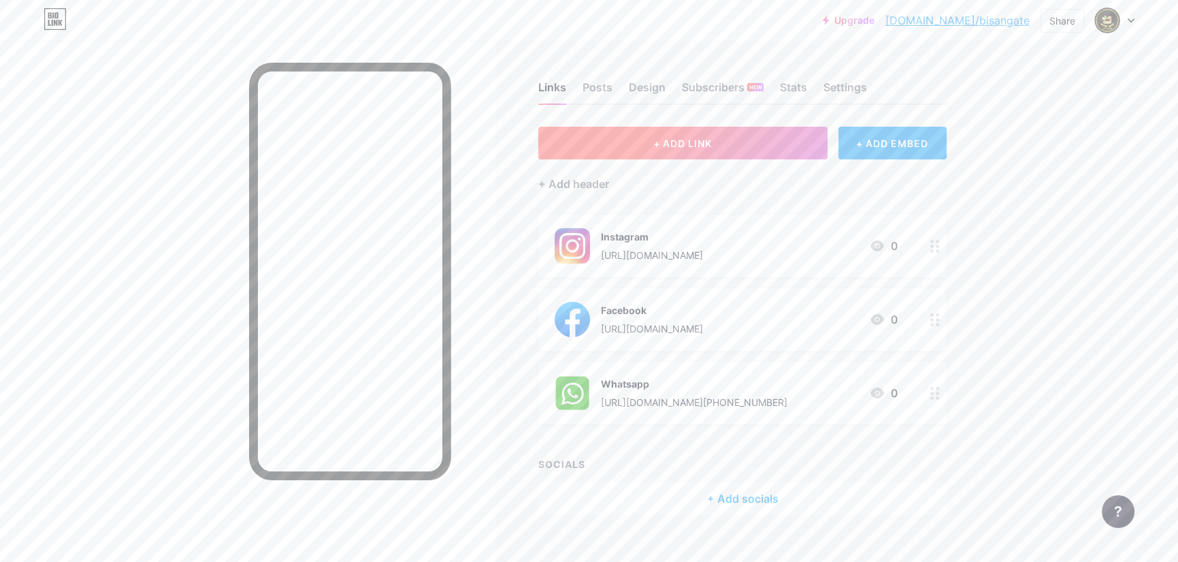
click at [704, 149] on button "+ ADD LINK" at bounding box center [682, 143] width 289 height 33
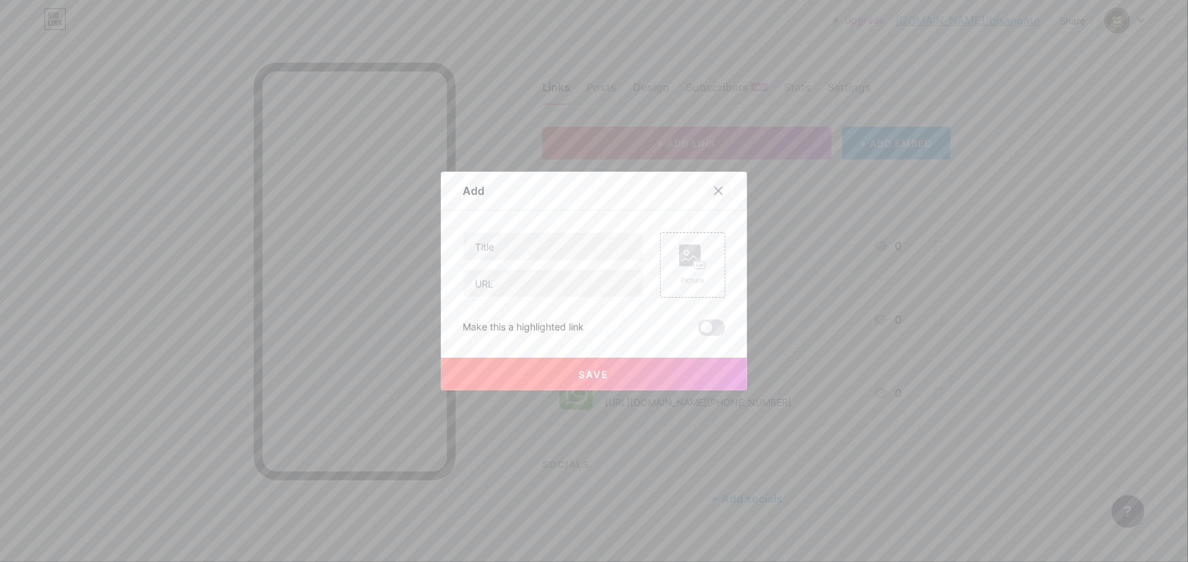
click at [715, 189] on icon at bounding box center [718, 190] width 7 height 7
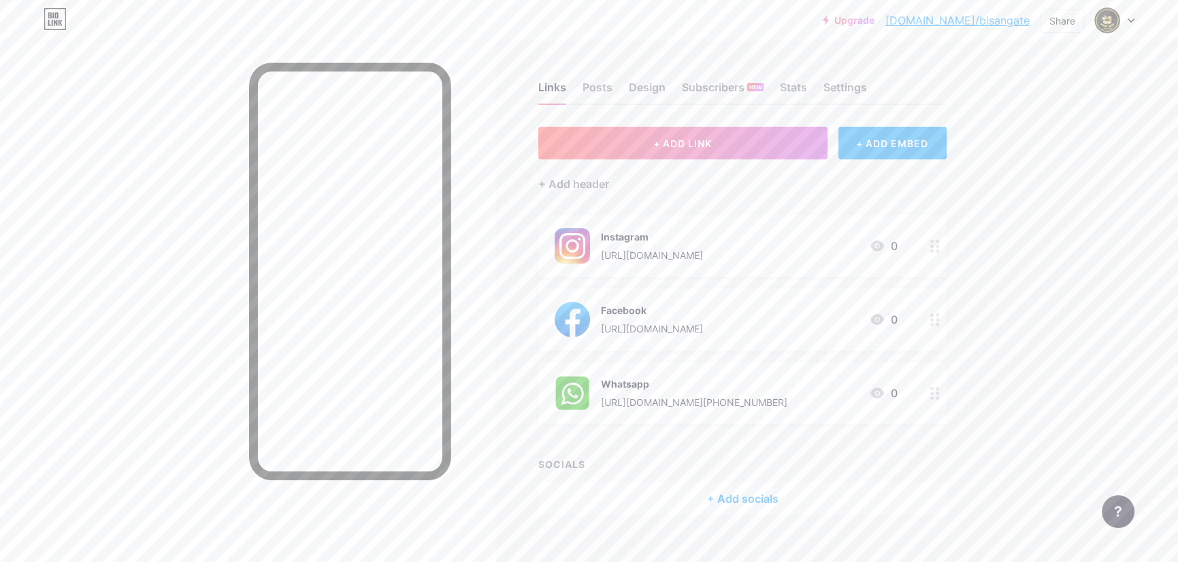
click at [934, 319] on icon at bounding box center [935, 319] width 10 height 13
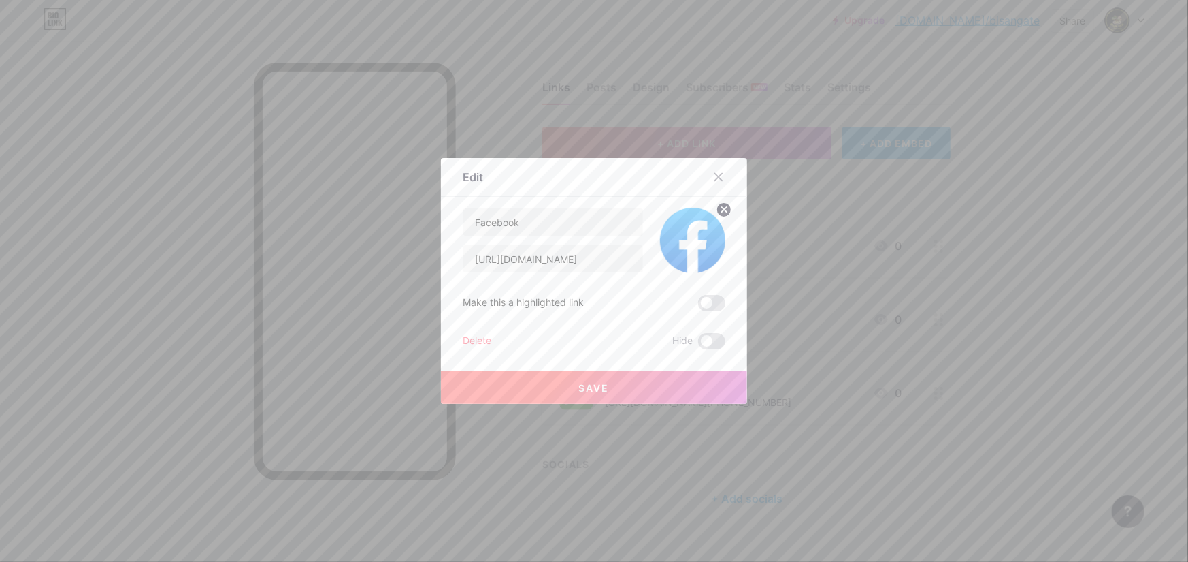
click at [717, 206] on circle at bounding box center [724, 209] width 15 height 15
click at [695, 240] on rect at bounding box center [700, 241] width 11 height 7
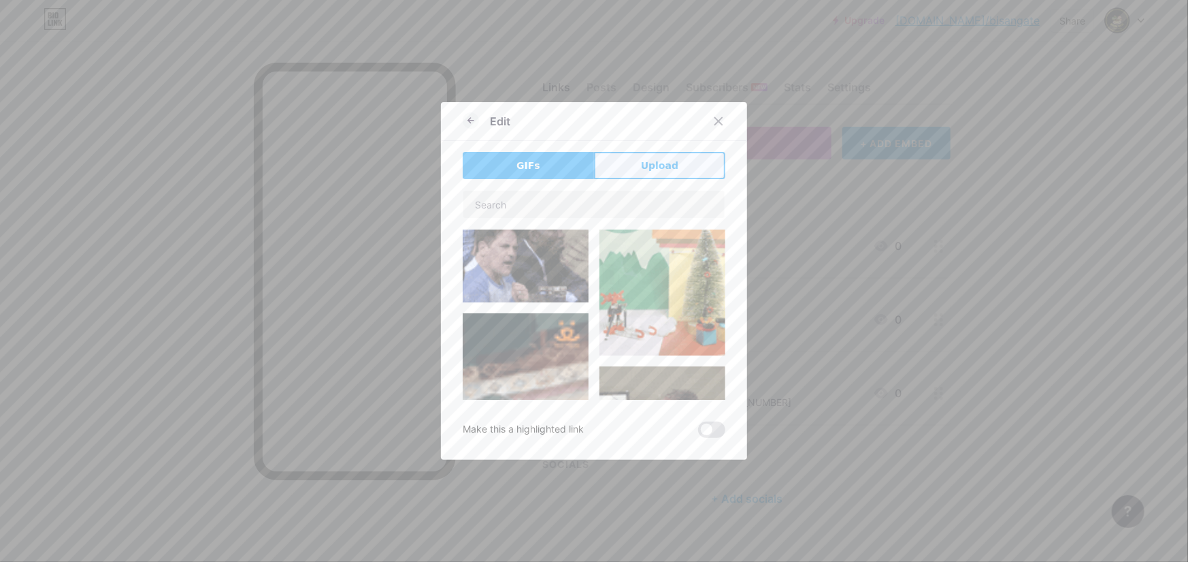
click at [664, 162] on span "Upload" at bounding box center [659, 166] width 37 height 14
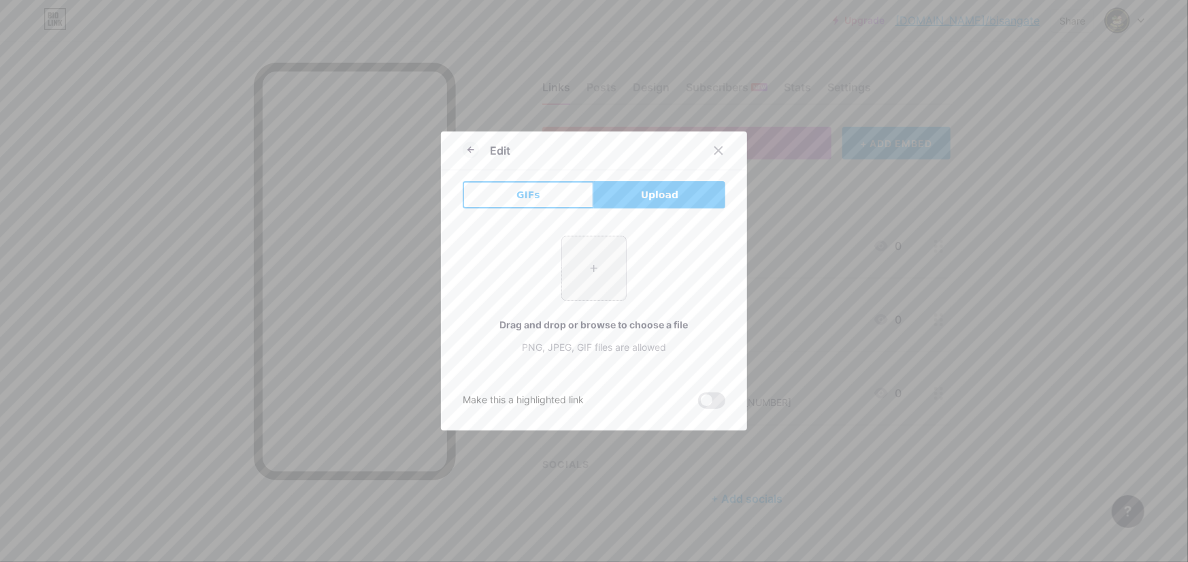
click at [598, 254] on input "file" at bounding box center [594, 268] width 64 height 64
type input "C:\fakepath\ezgif.com-webp-to-jpg-converter (6).jpg"
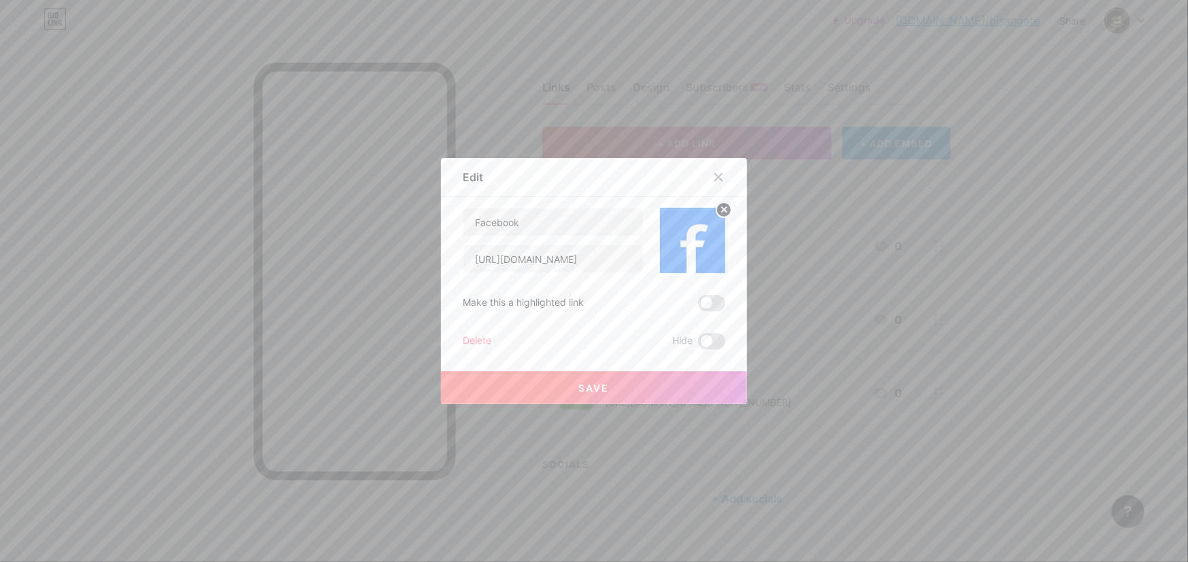
click at [608, 384] on button "Save" at bounding box center [594, 387] width 306 height 33
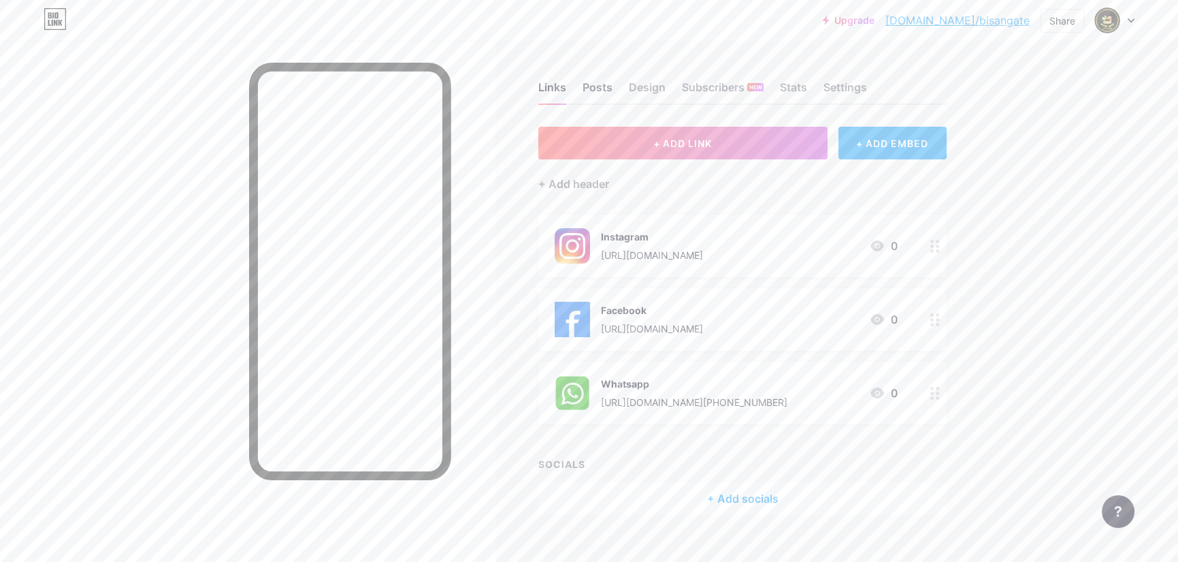
click at [605, 83] on div "Posts" at bounding box center [598, 91] width 30 height 25
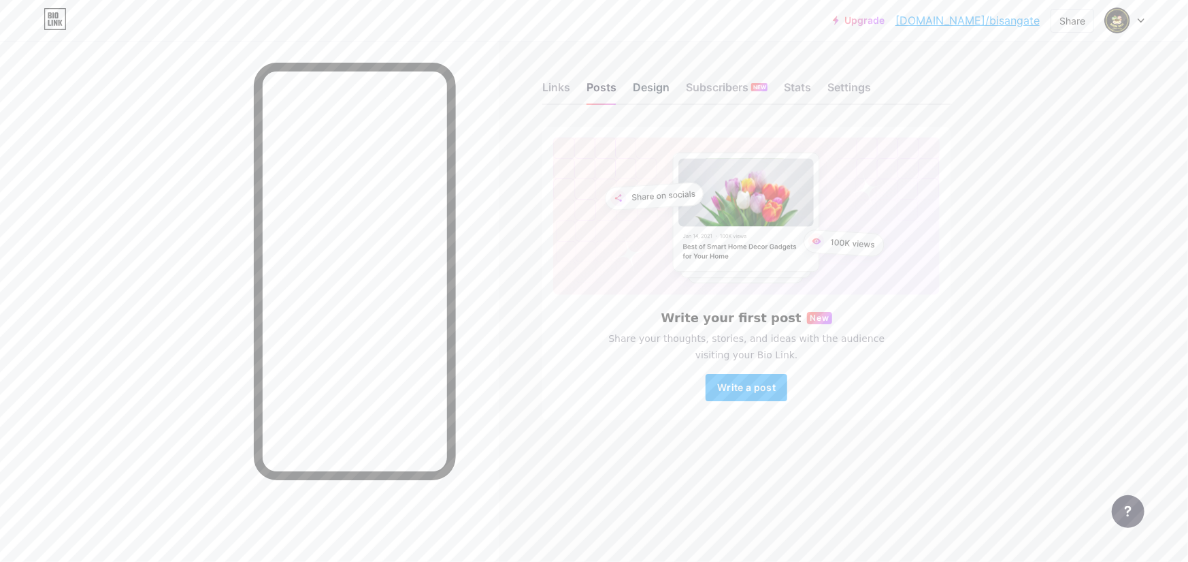
click at [653, 84] on div "Design" at bounding box center [651, 91] width 37 height 25
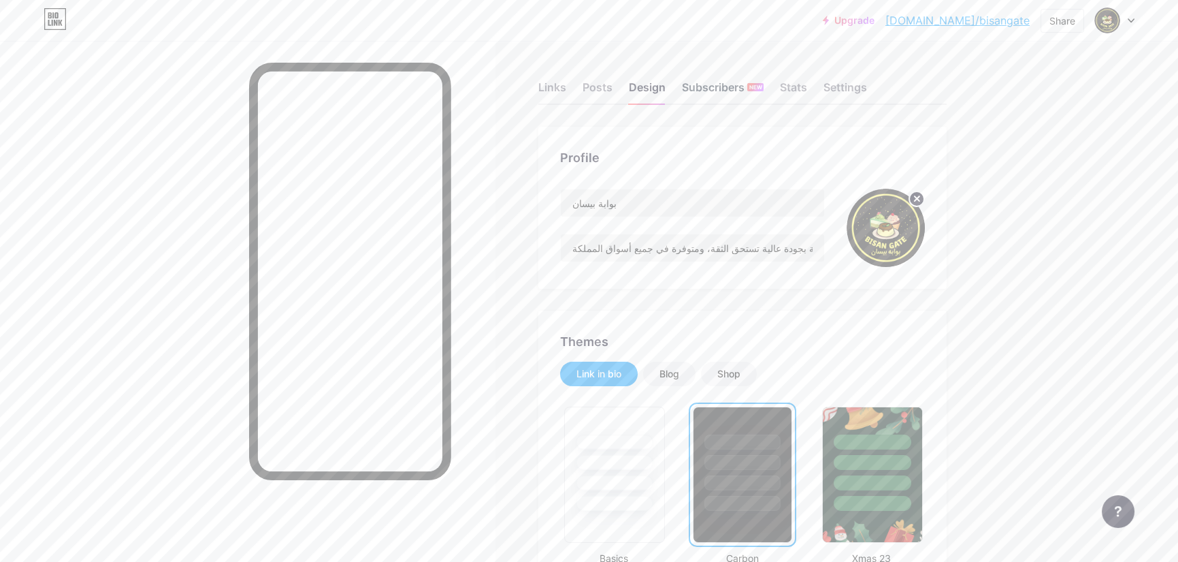
click at [719, 90] on div "Subscribers NEW" at bounding box center [723, 91] width 82 height 25
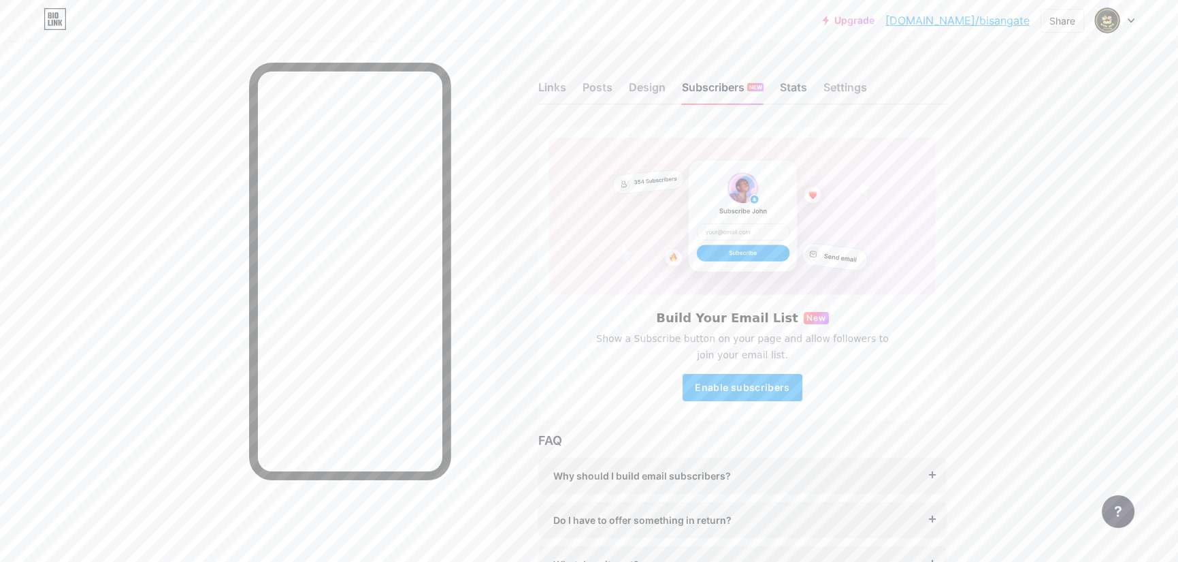
click at [807, 97] on div "Stats" at bounding box center [793, 91] width 27 height 25
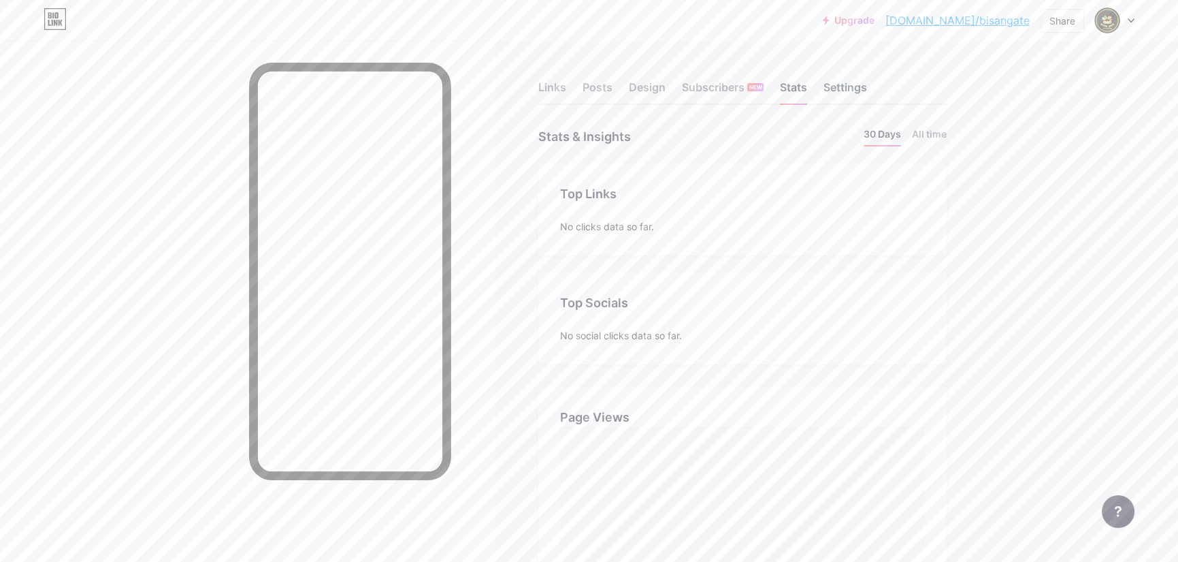
click at [843, 88] on div "Settings" at bounding box center [846, 91] width 44 height 25
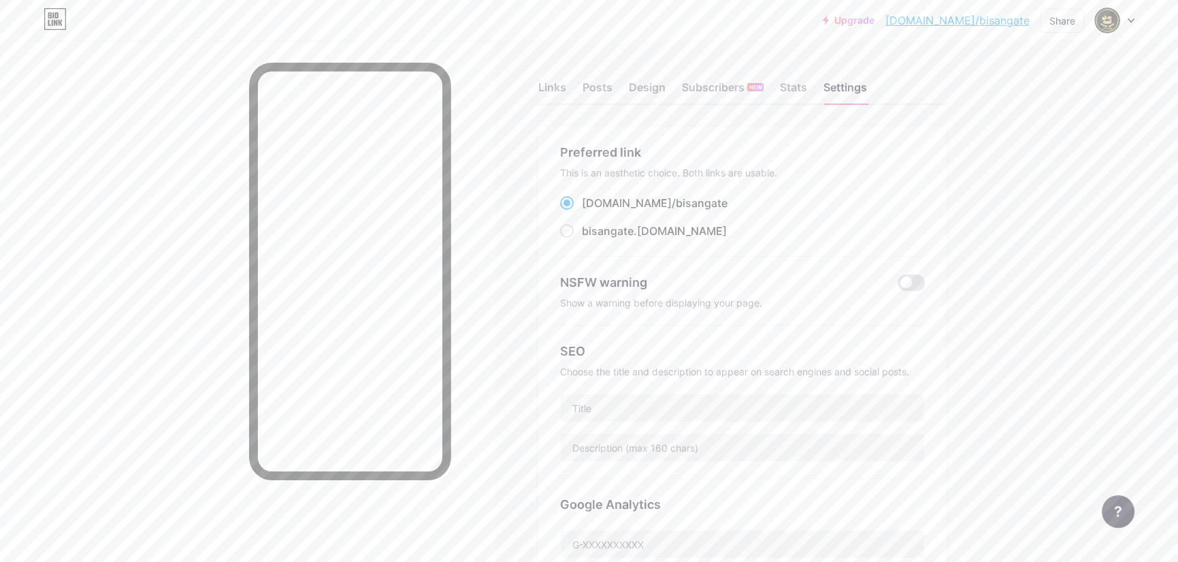
drag, startPoint x: 682, startPoint y: 201, endPoint x: 589, endPoint y: 201, distance: 92.6
click at [589, 201] on div "[DOMAIN_NAME]/ bisangate" at bounding box center [742, 203] width 365 height 17
copy label "[DOMAIN_NAME]/ bisangate"
click at [1050, 218] on div "Upgrade [DOMAIN_NAME]/bisang... [DOMAIN_NAME]/bisangate Share Switch accounts ب…" at bounding box center [589, 533] width 1178 height 1066
click at [549, 87] on div "Links" at bounding box center [552, 91] width 28 height 25
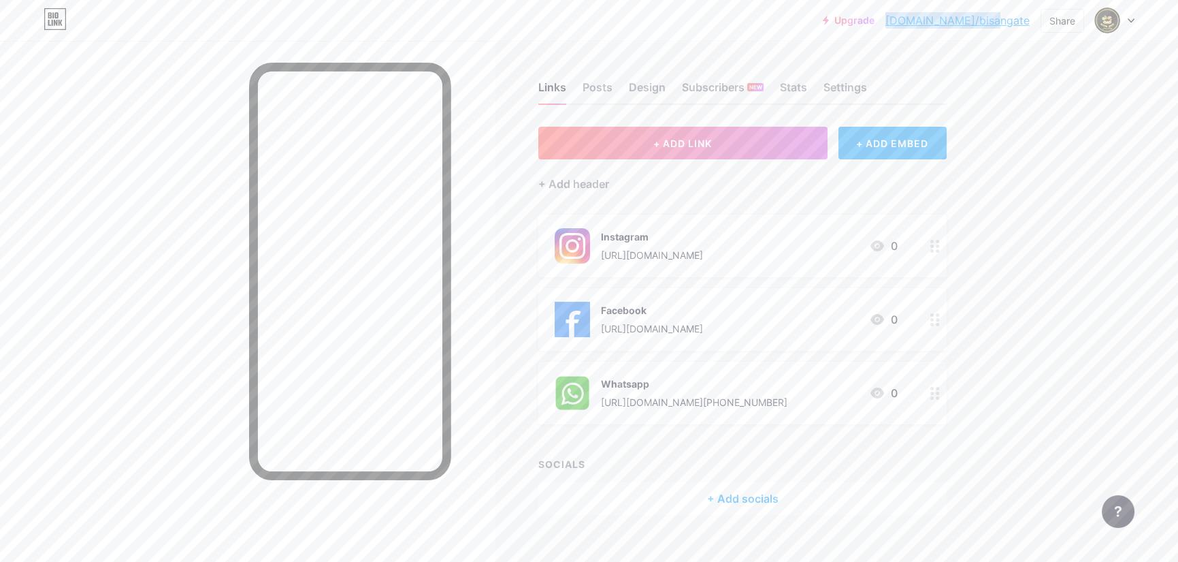
drag, startPoint x: 1034, startPoint y: 18, endPoint x: 936, endPoint y: 18, distance: 98.0
click at [936, 18] on div "Upgrade [DOMAIN_NAME]/bisang... [DOMAIN_NAME]/bisangate Share Switch accounts ب…" at bounding box center [979, 20] width 312 height 25
copy link "[DOMAIN_NAME]/bisangate"
